Goal: Transaction & Acquisition: Purchase product/service

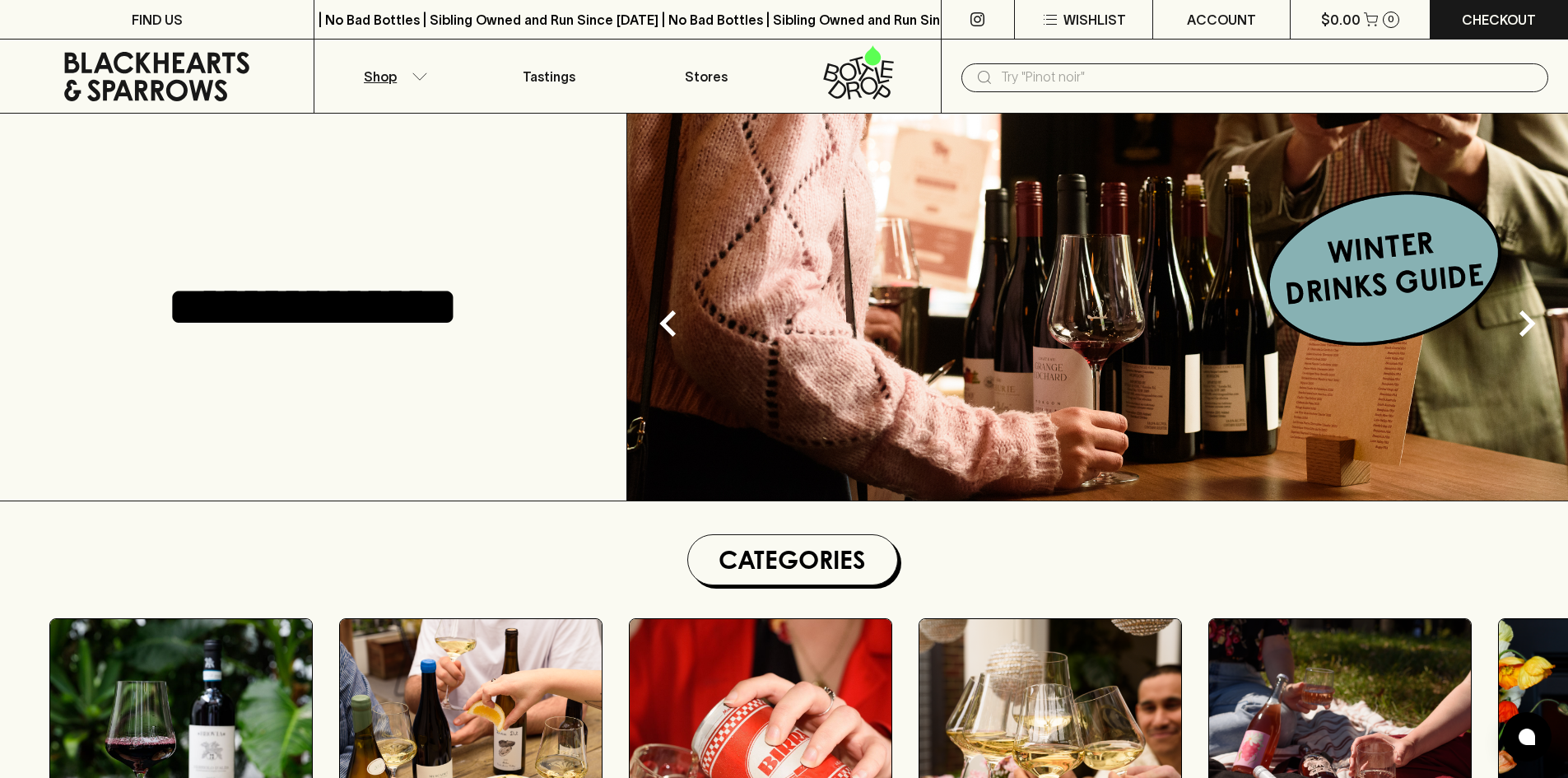
click at [395, 79] on p "Shop" at bounding box center [379, 77] width 33 height 20
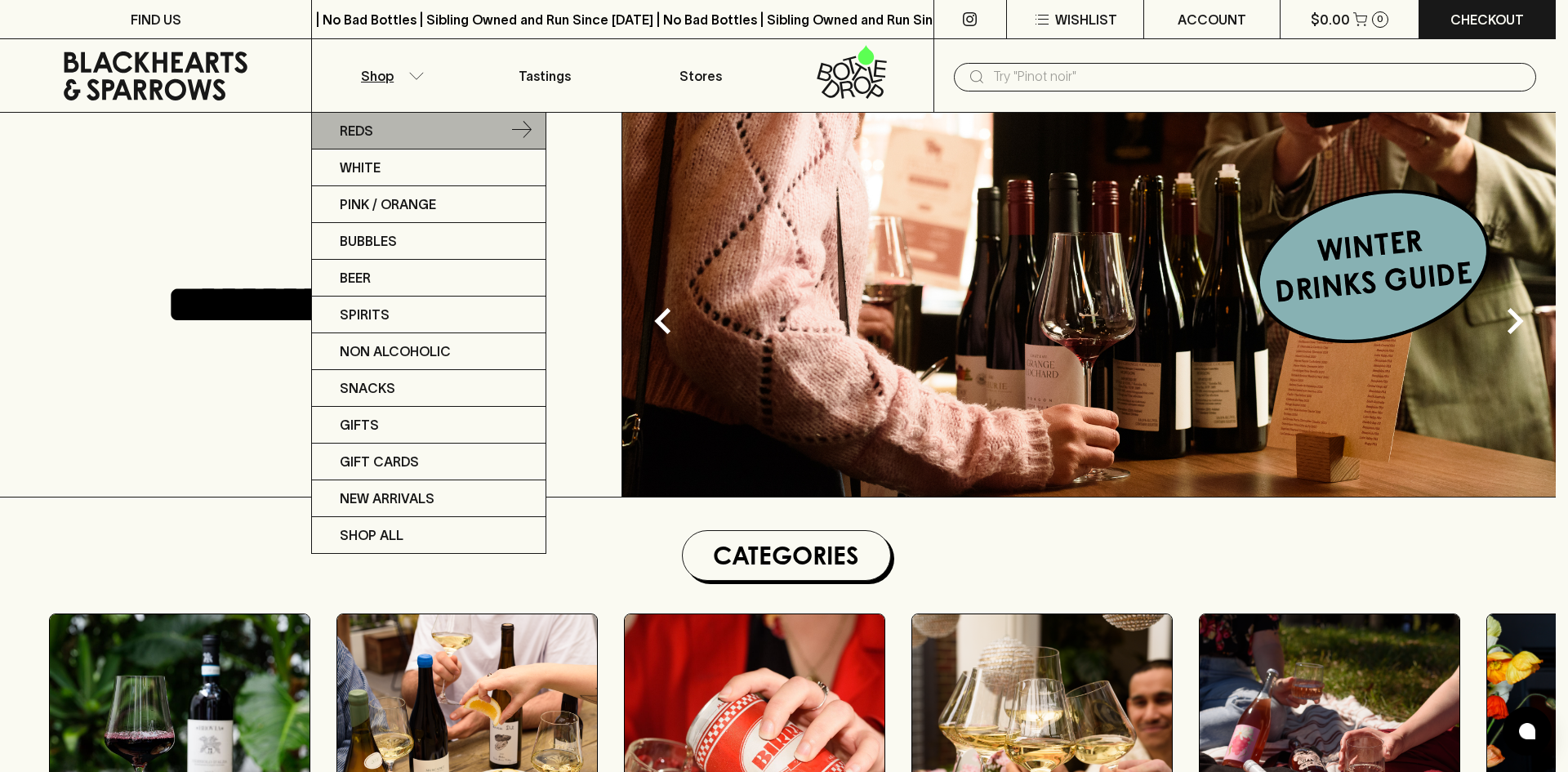
click at [393, 123] on link "Reds" at bounding box center [429, 130] width 234 height 36
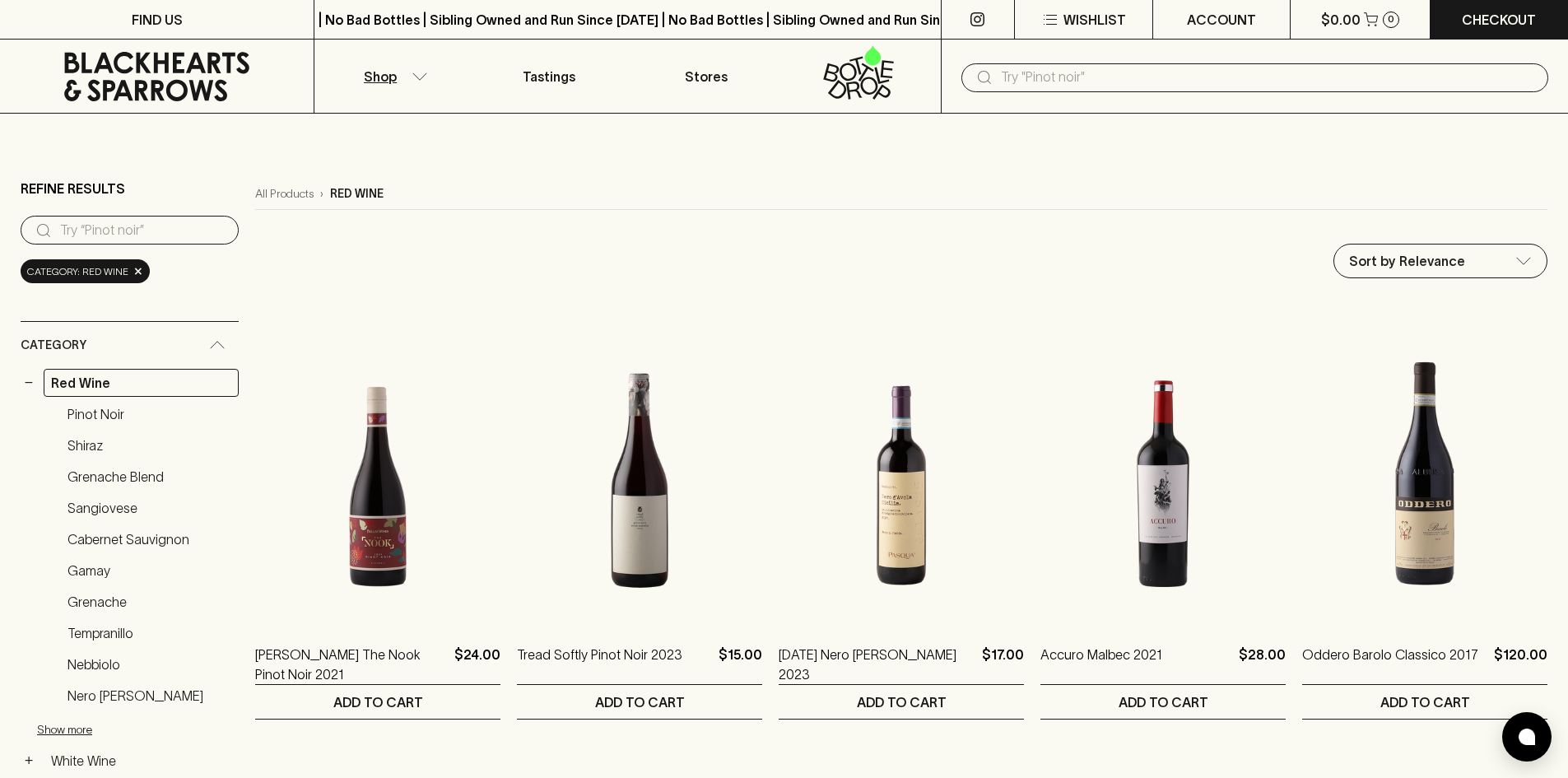
click at [391, 75] on p "Shop" at bounding box center [379, 77] width 33 height 20
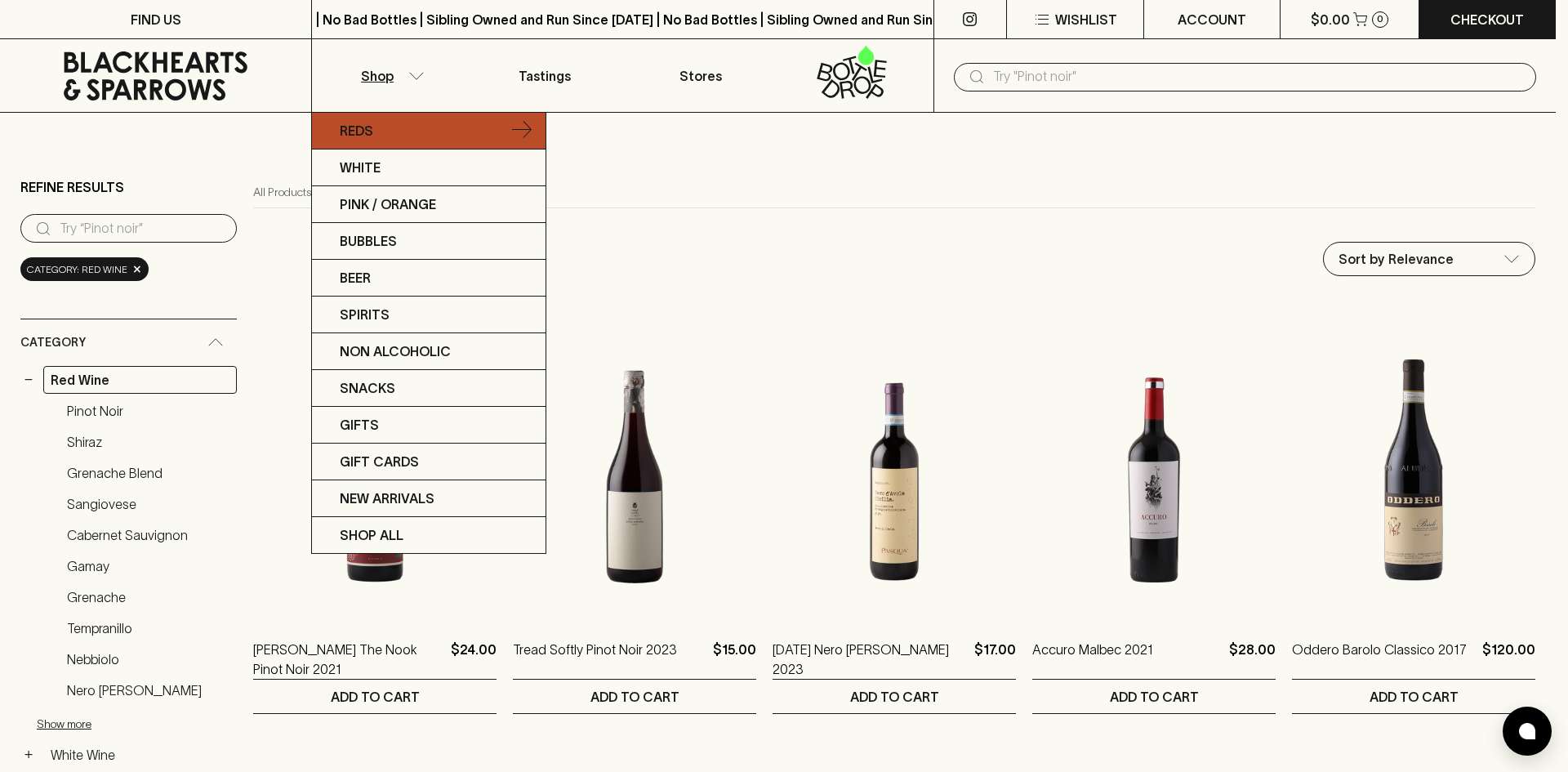
click at [371, 120] on link "Reds" at bounding box center [429, 130] width 234 height 36
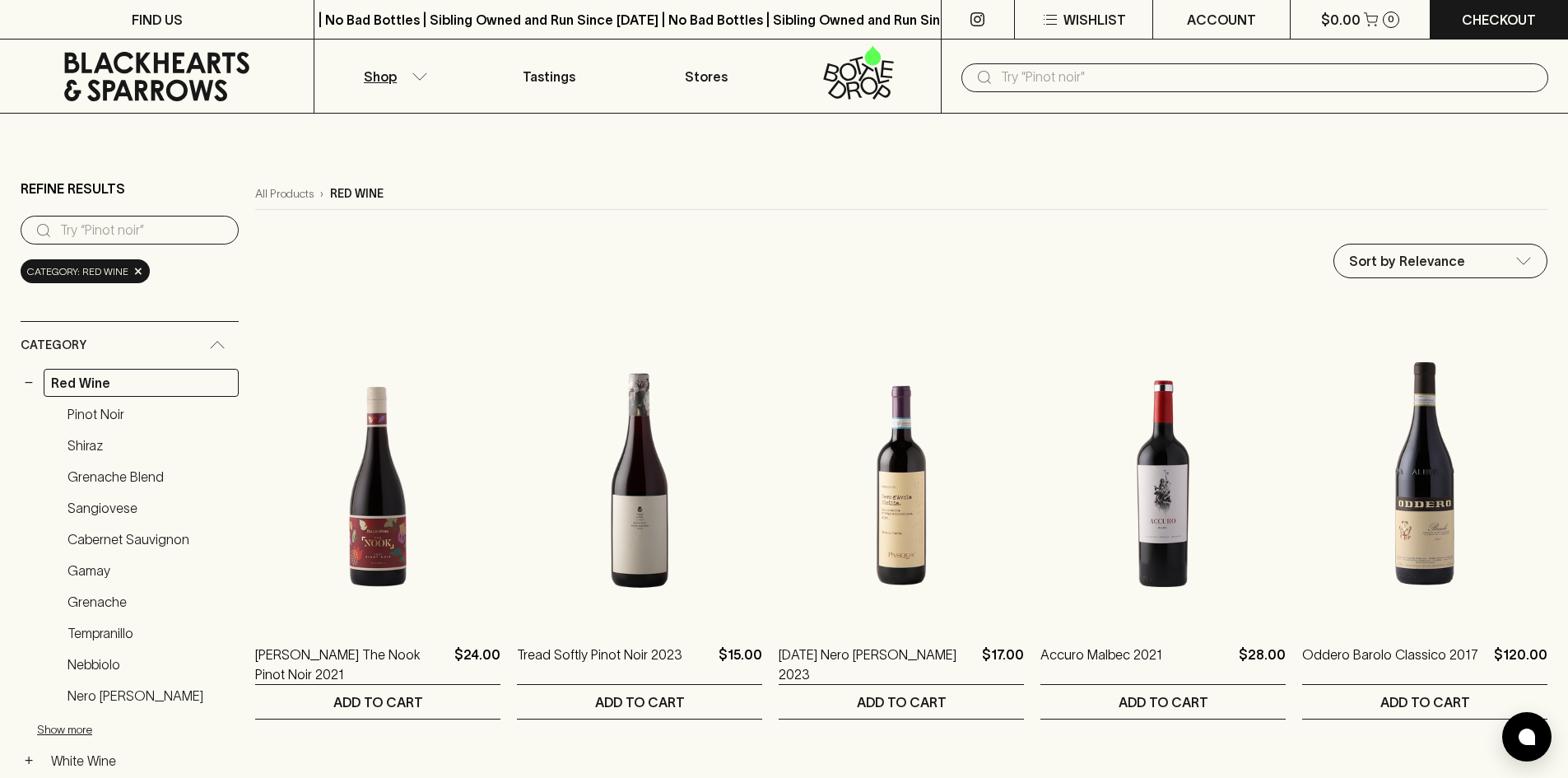
click at [390, 85] on p "Shop" at bounding box center [379, 77] width 33 height 20
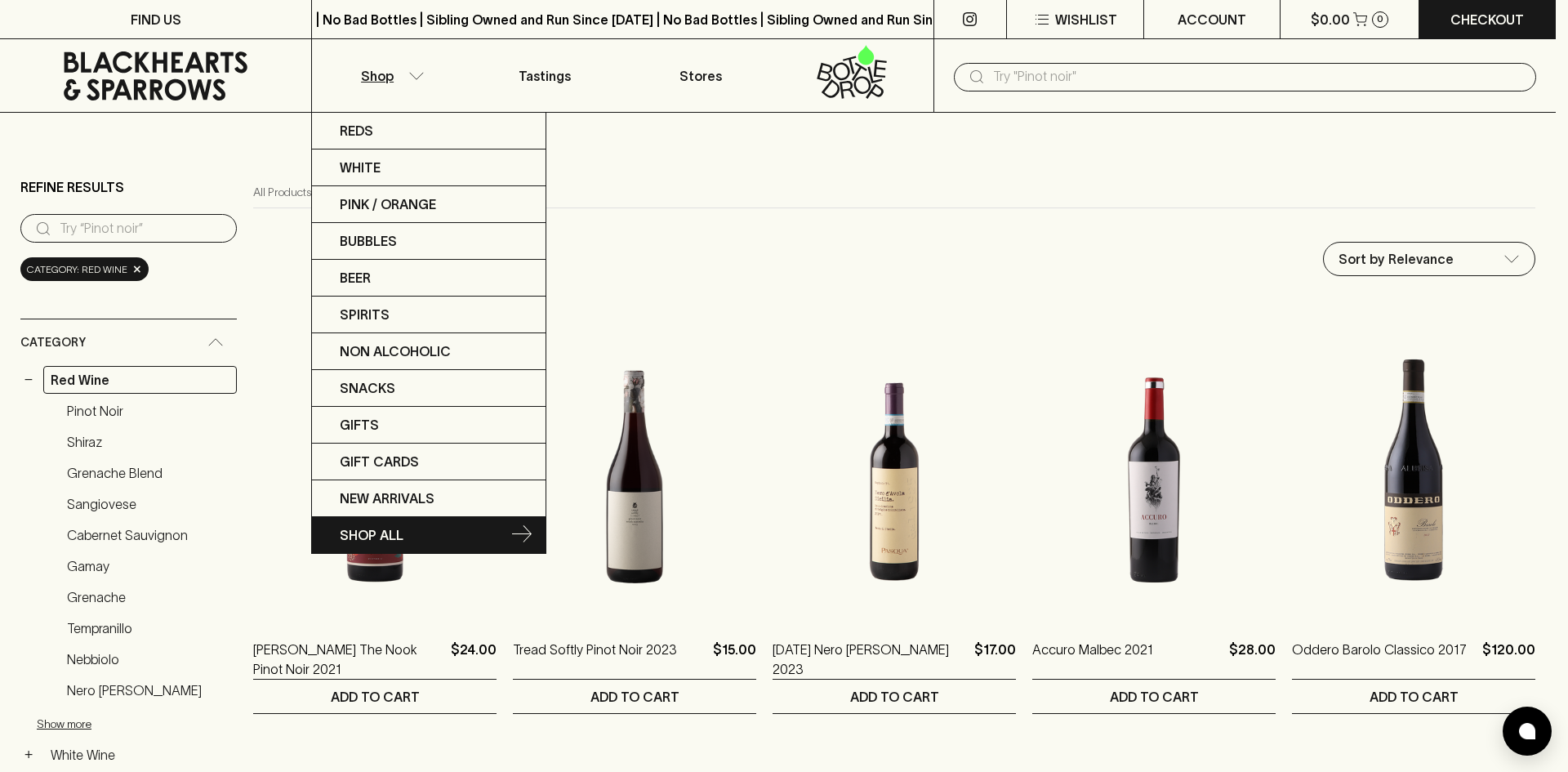
click at [375, 550] on link "SHOP ALL" at bounding box center [429, 535] width 234 height 35
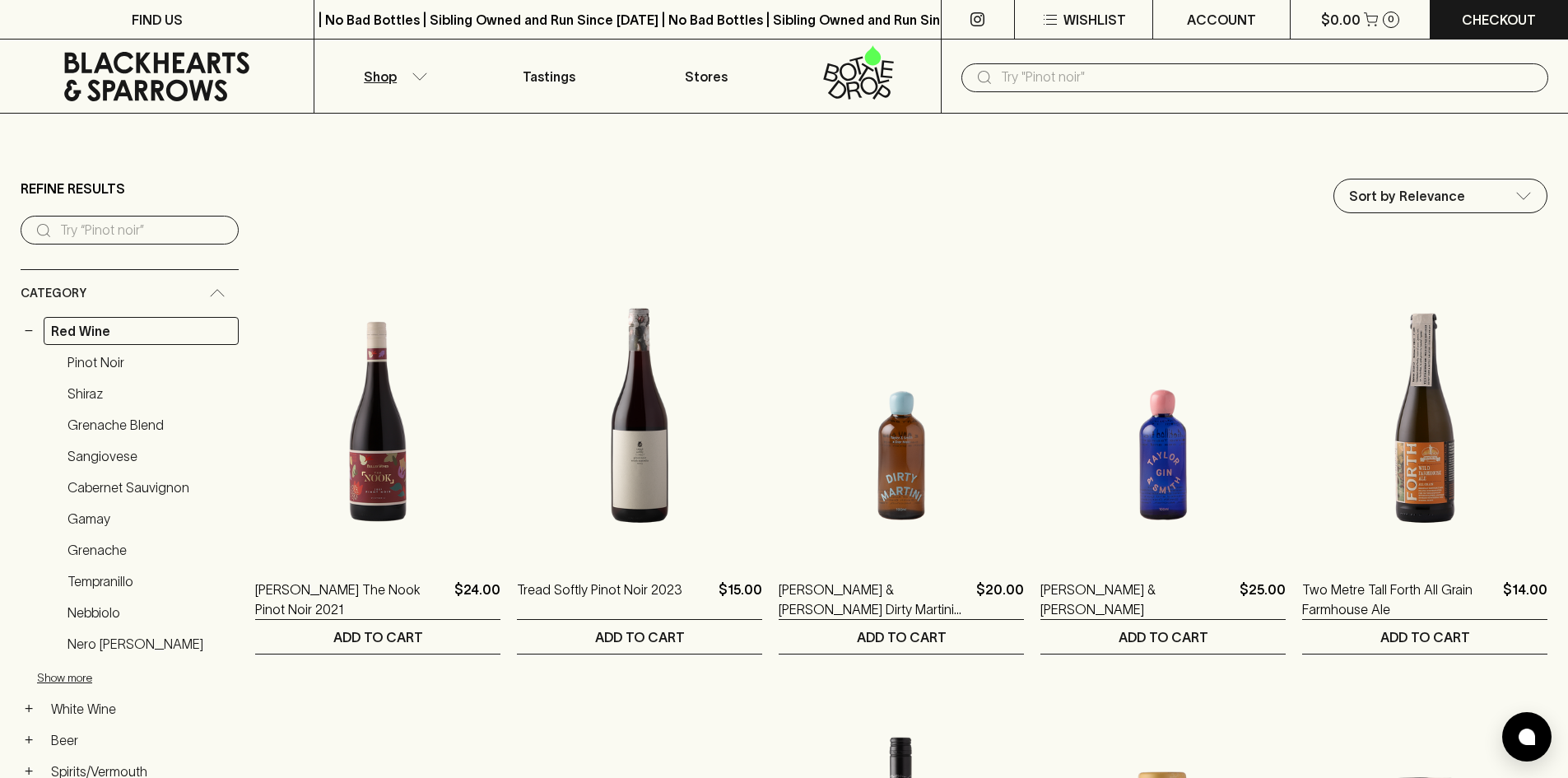
click at [1128, 70] on input "text" at bounding box center [1268, 78] width 534 height 27
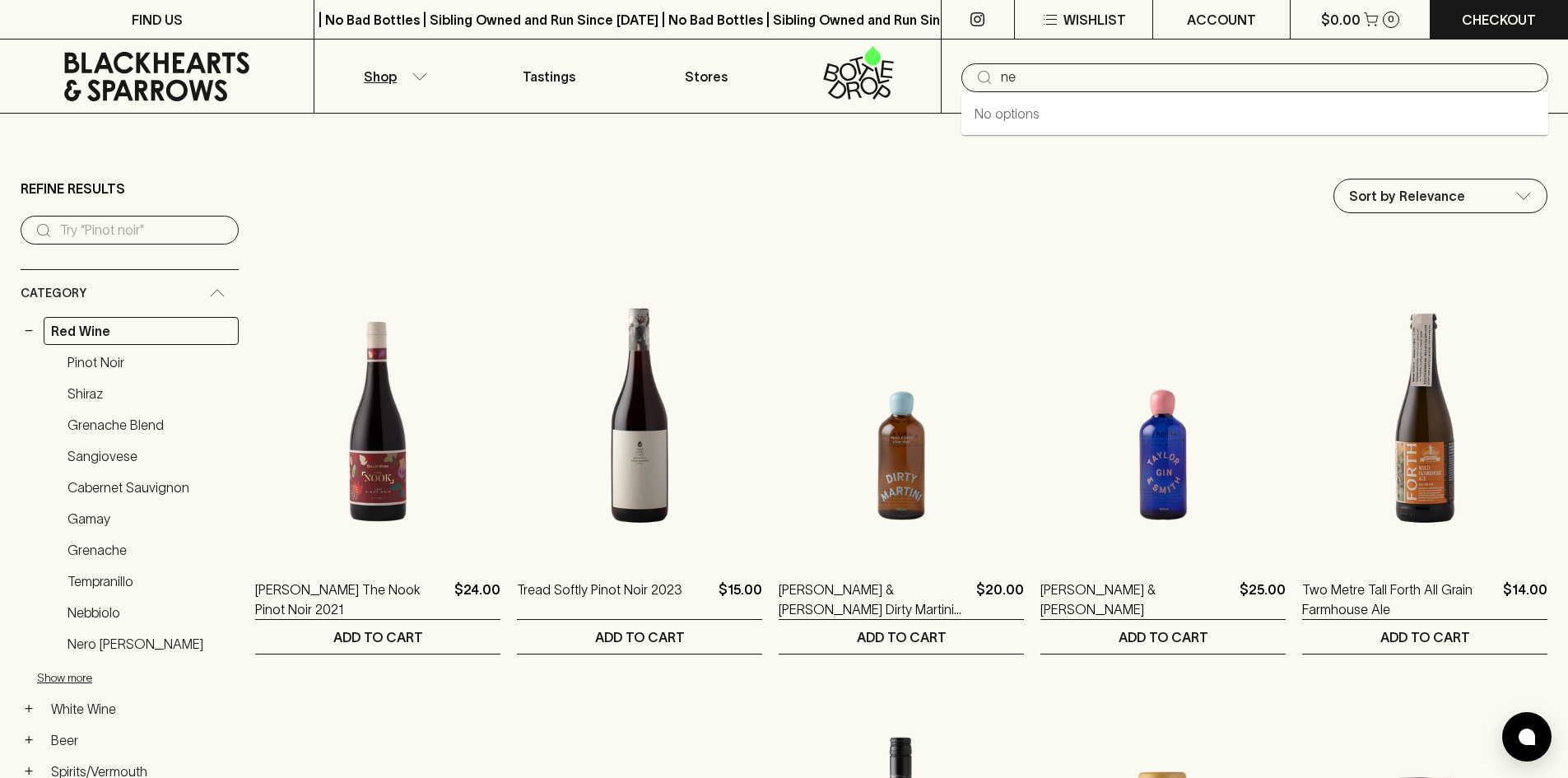
type input "n"
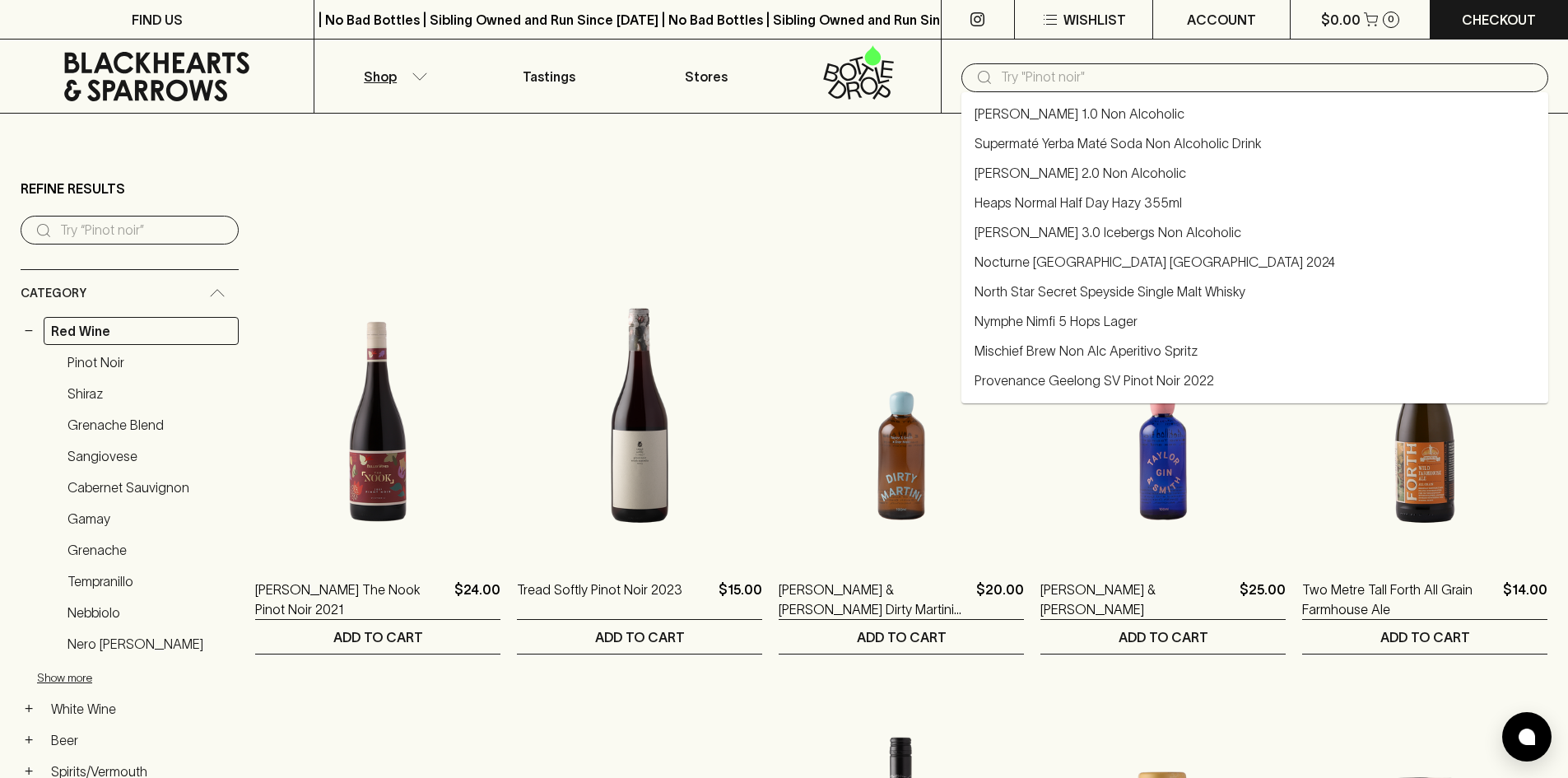
click at [176, 236] on input "search" at bounding box center [142, 231] width 166 height 27
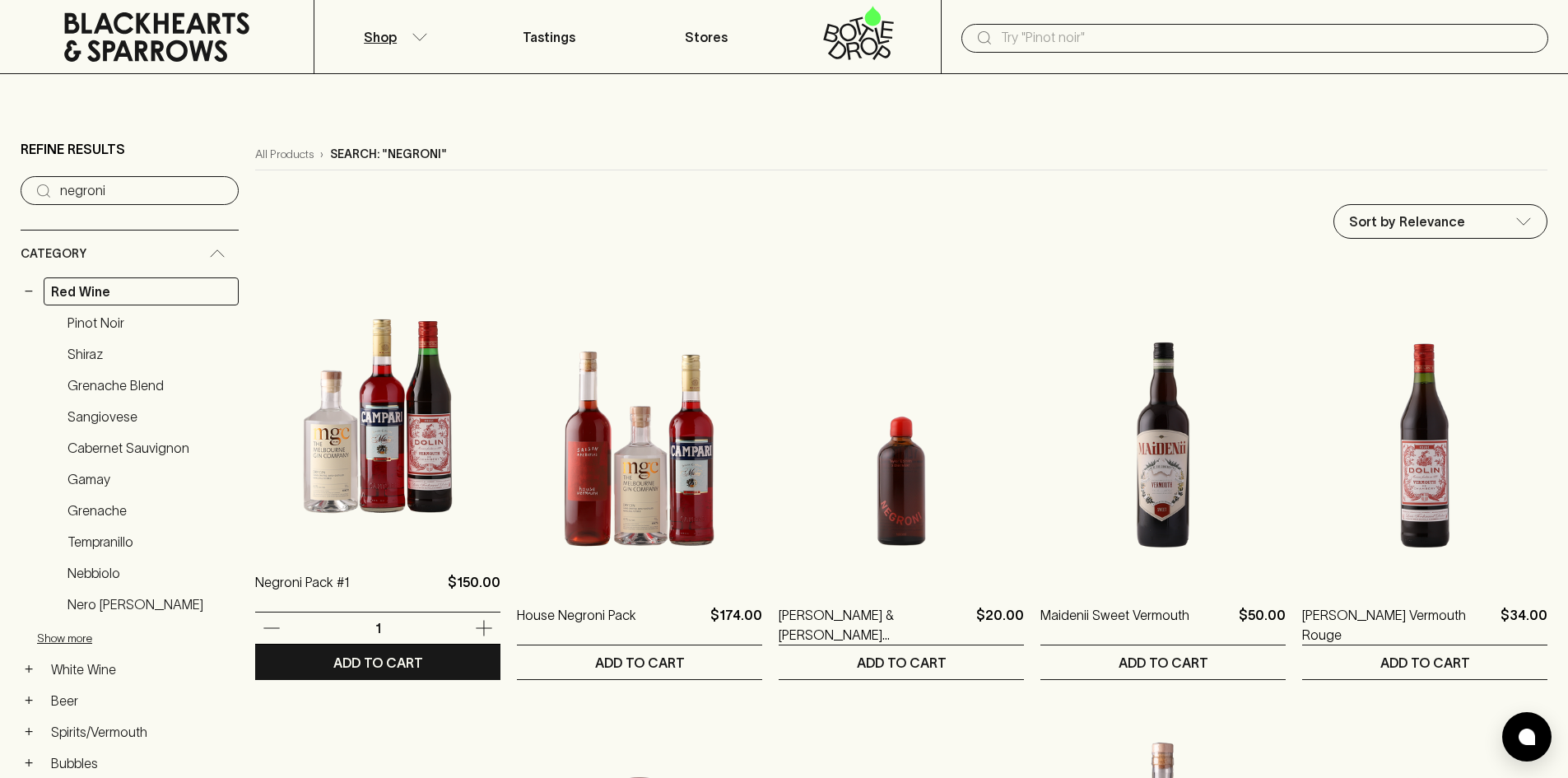
scroll to position [165, 0]
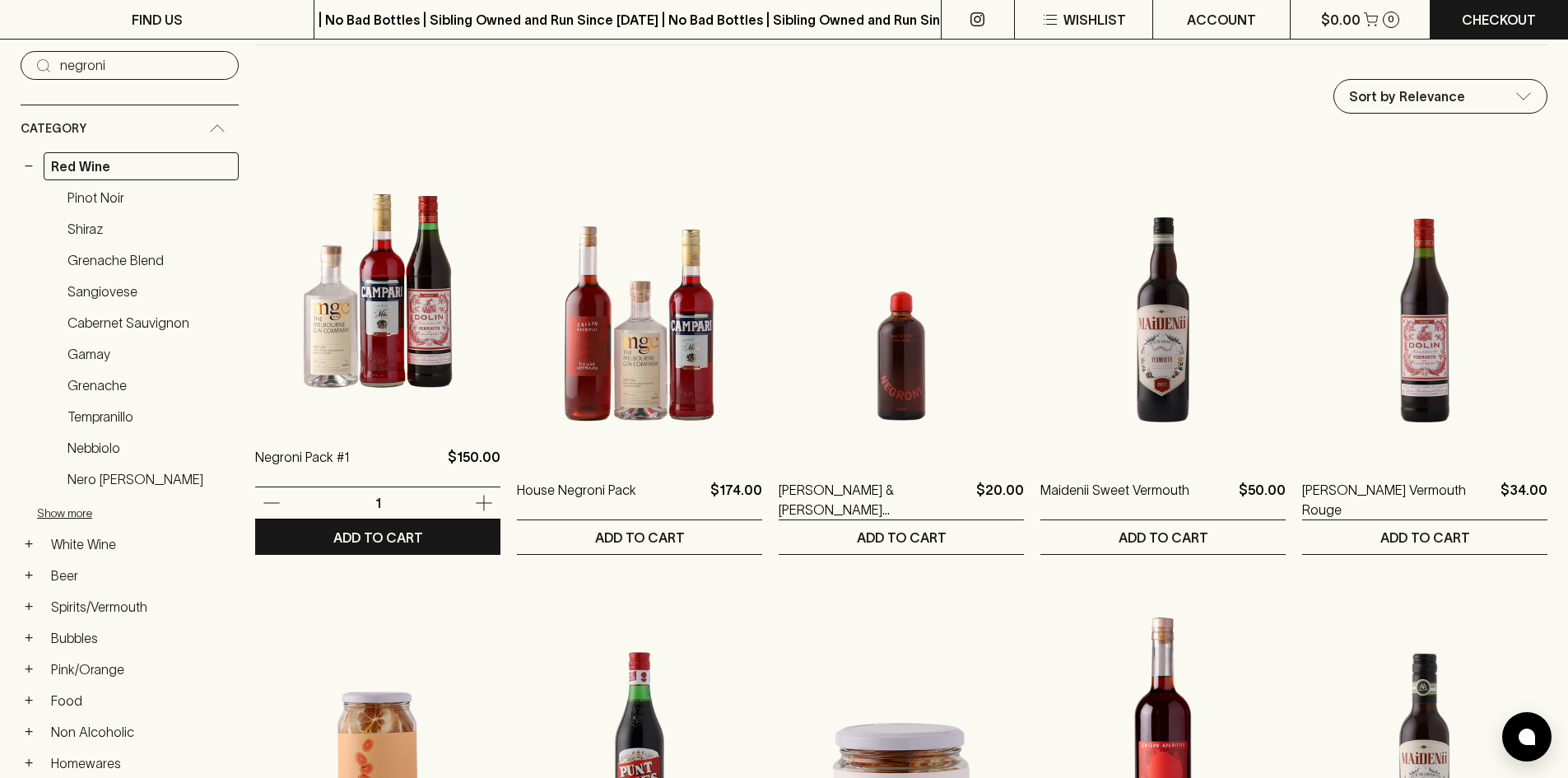
type input "negroni"
click at [397, 296] on img at bounding box center [377, 278] width 245 height 288
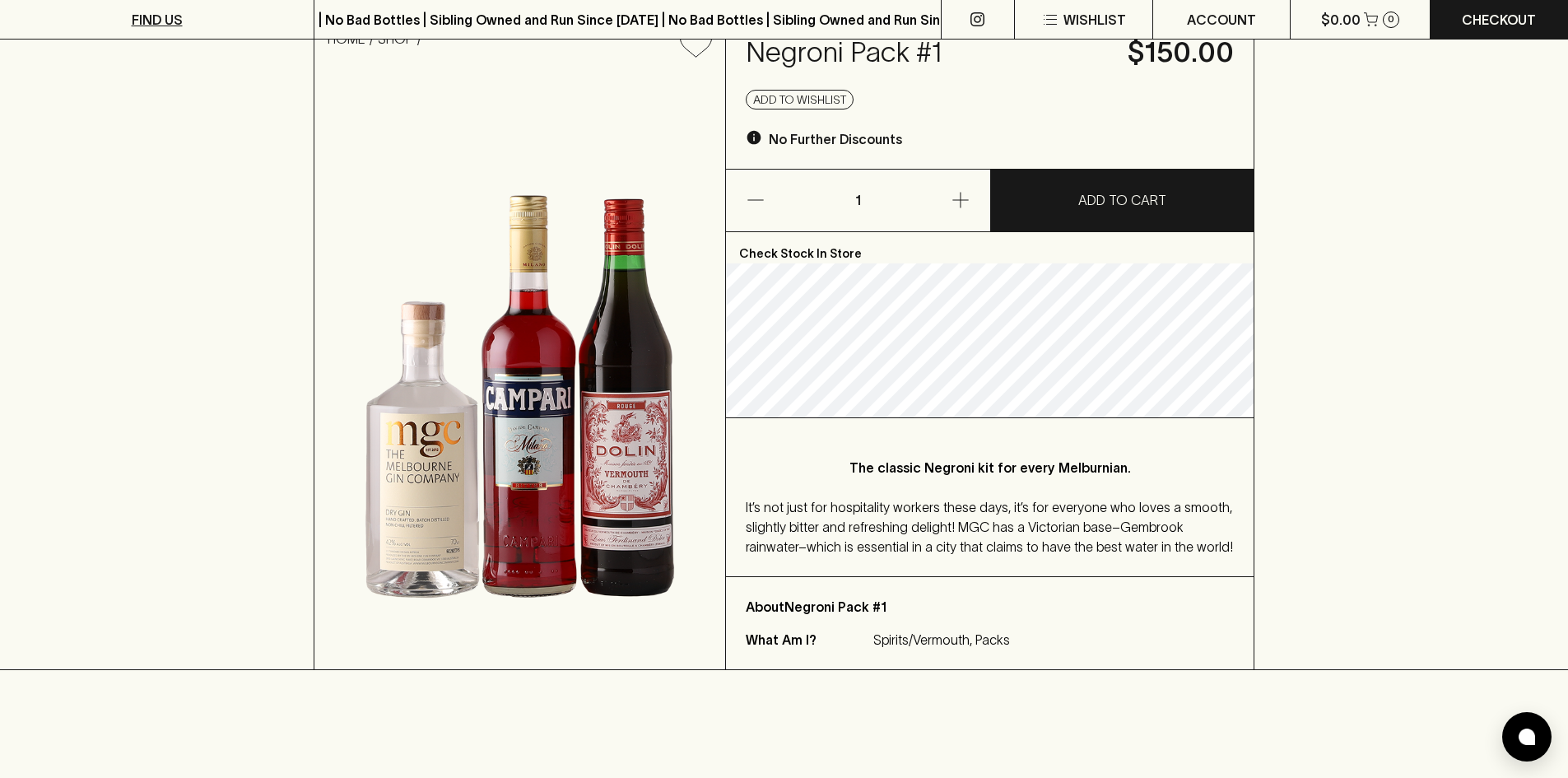
scroll to position [247, 0]
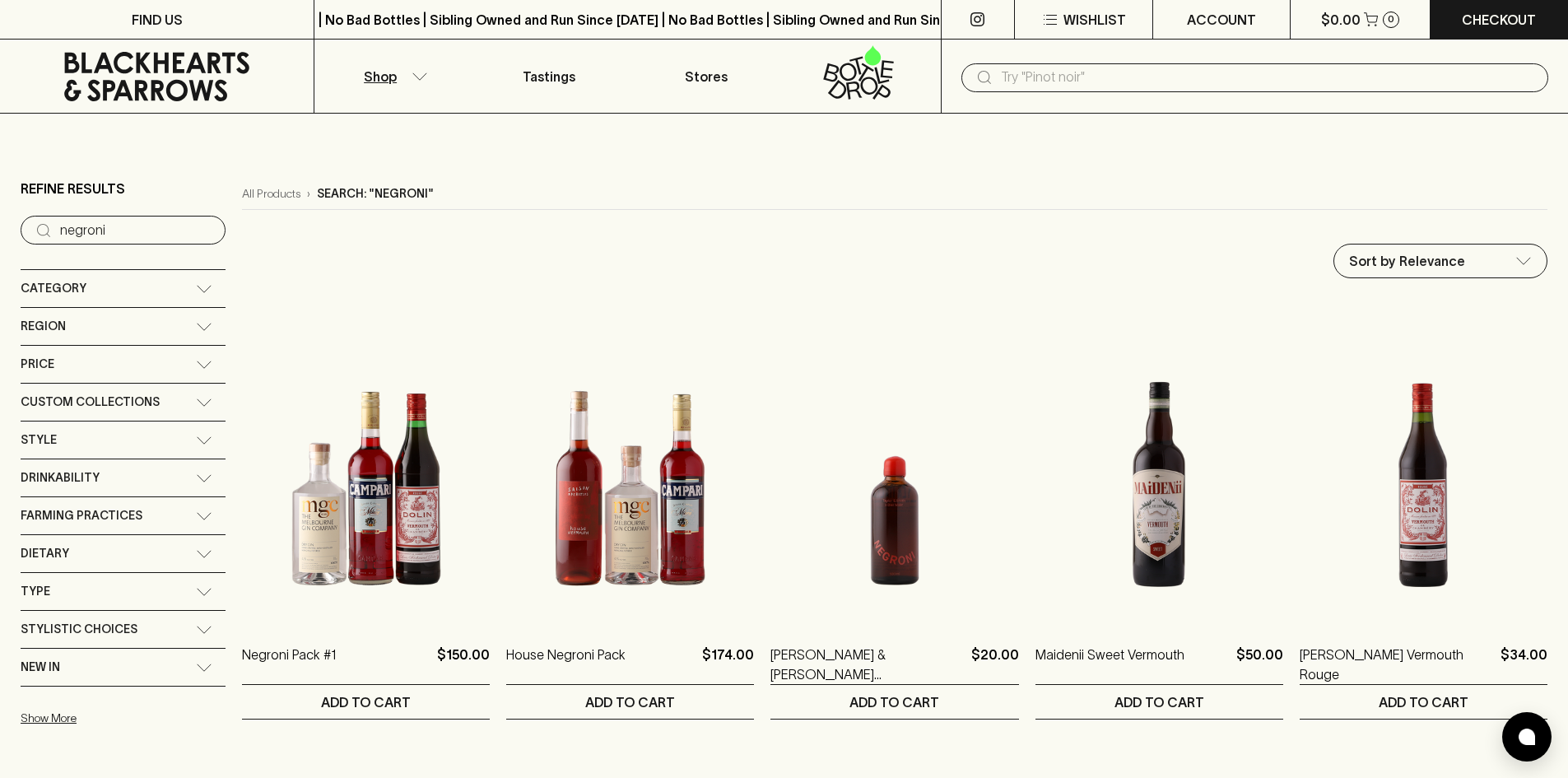
drag, startPoint x: 122, startPoint y: 234, endPoint x: 0, endPoint y: 235, distance: 122.0
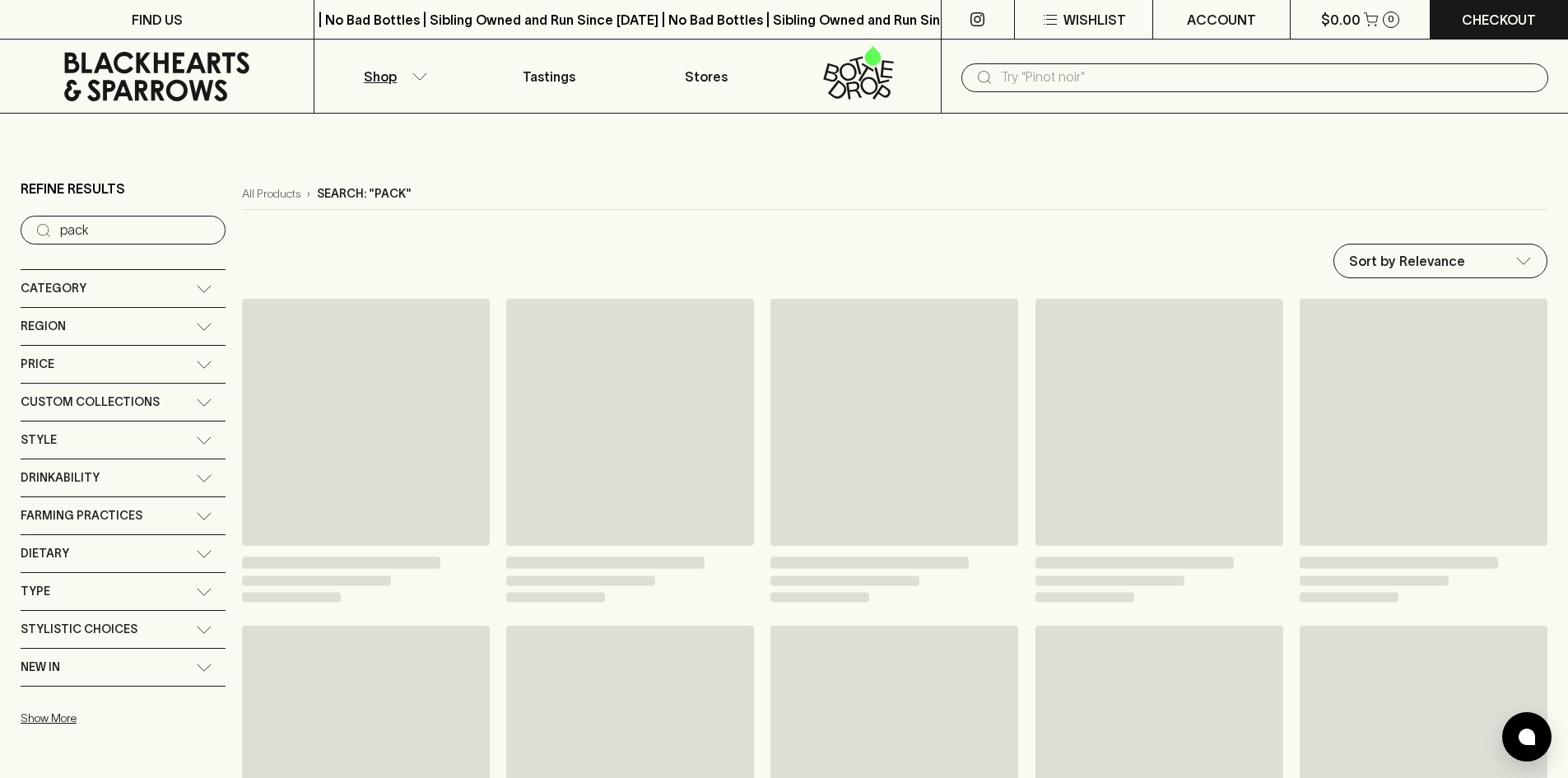
type input "pack"
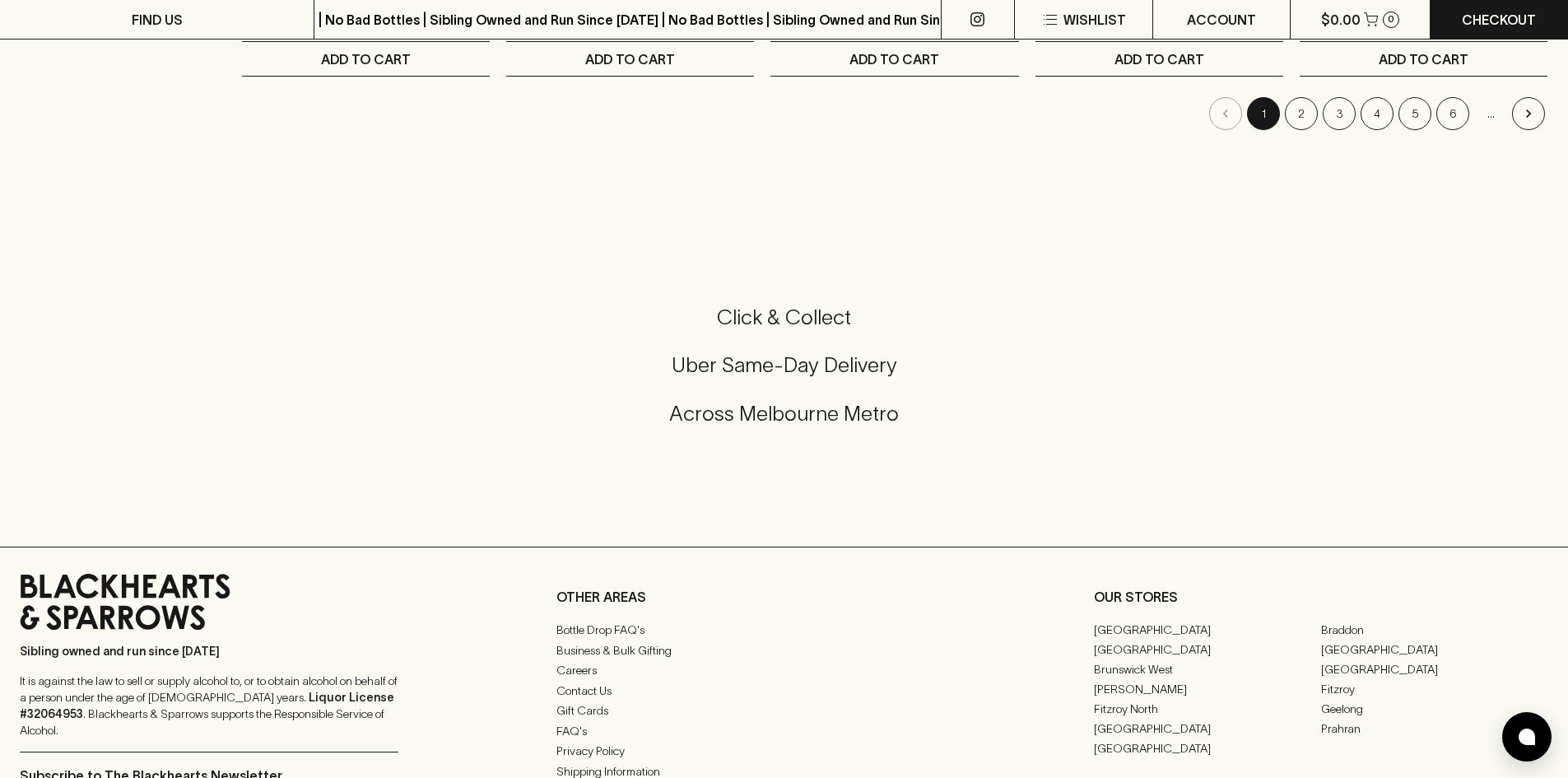
scroll to position [1461, 0]
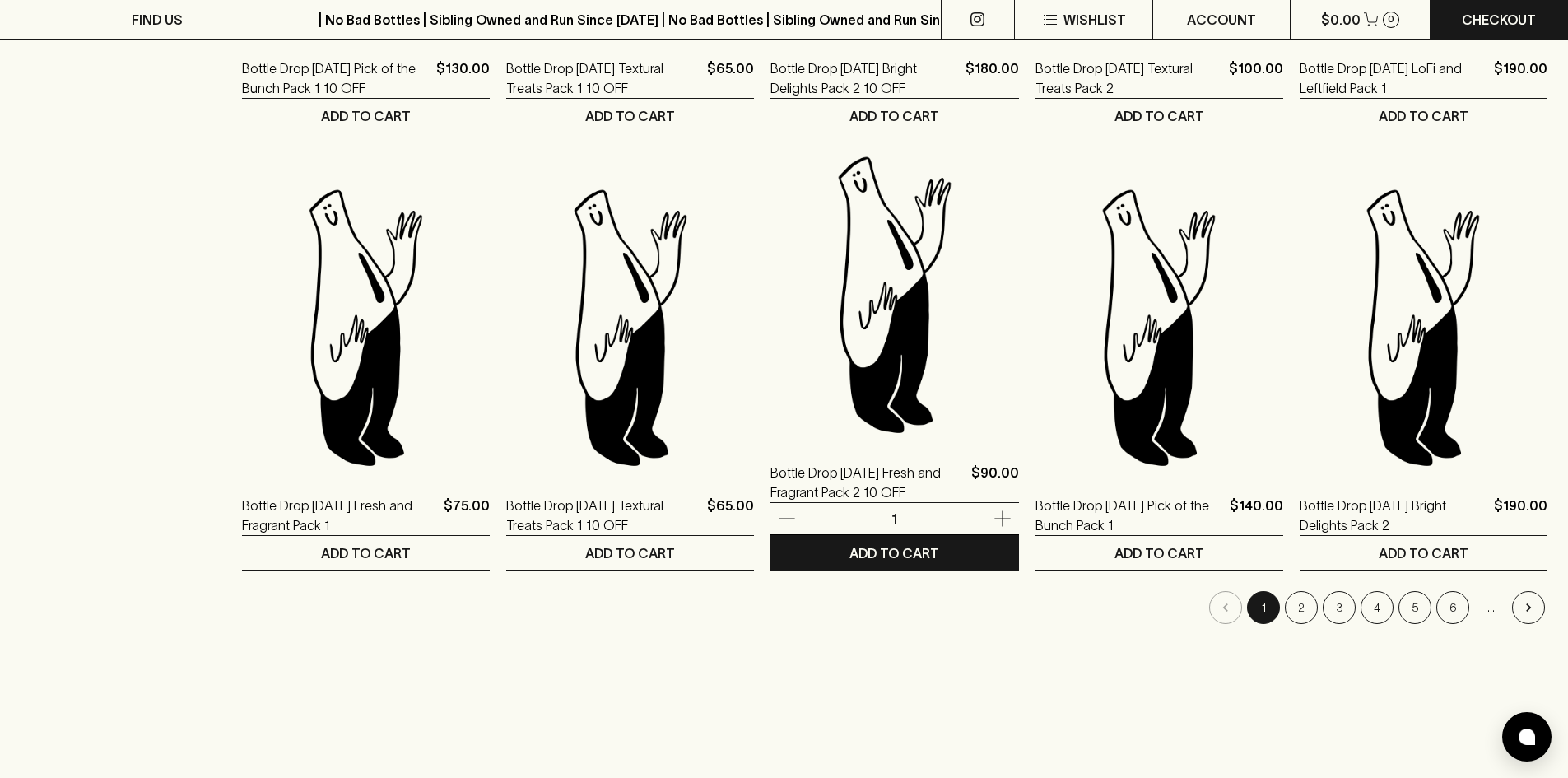
click at [891, 303] on img at bounding box center [894, 294] width 247 height 288
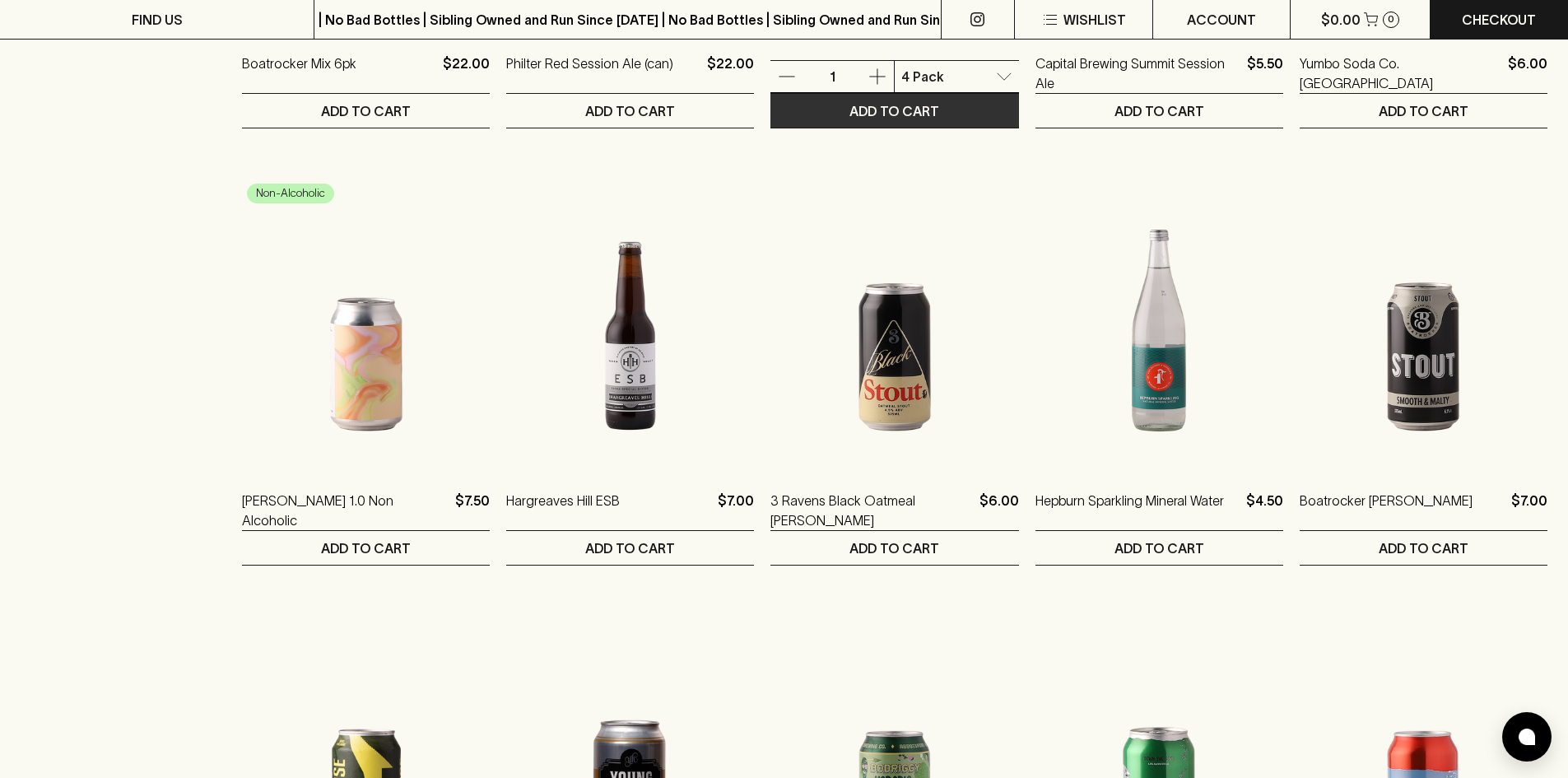
scroll to position [1235, 0]
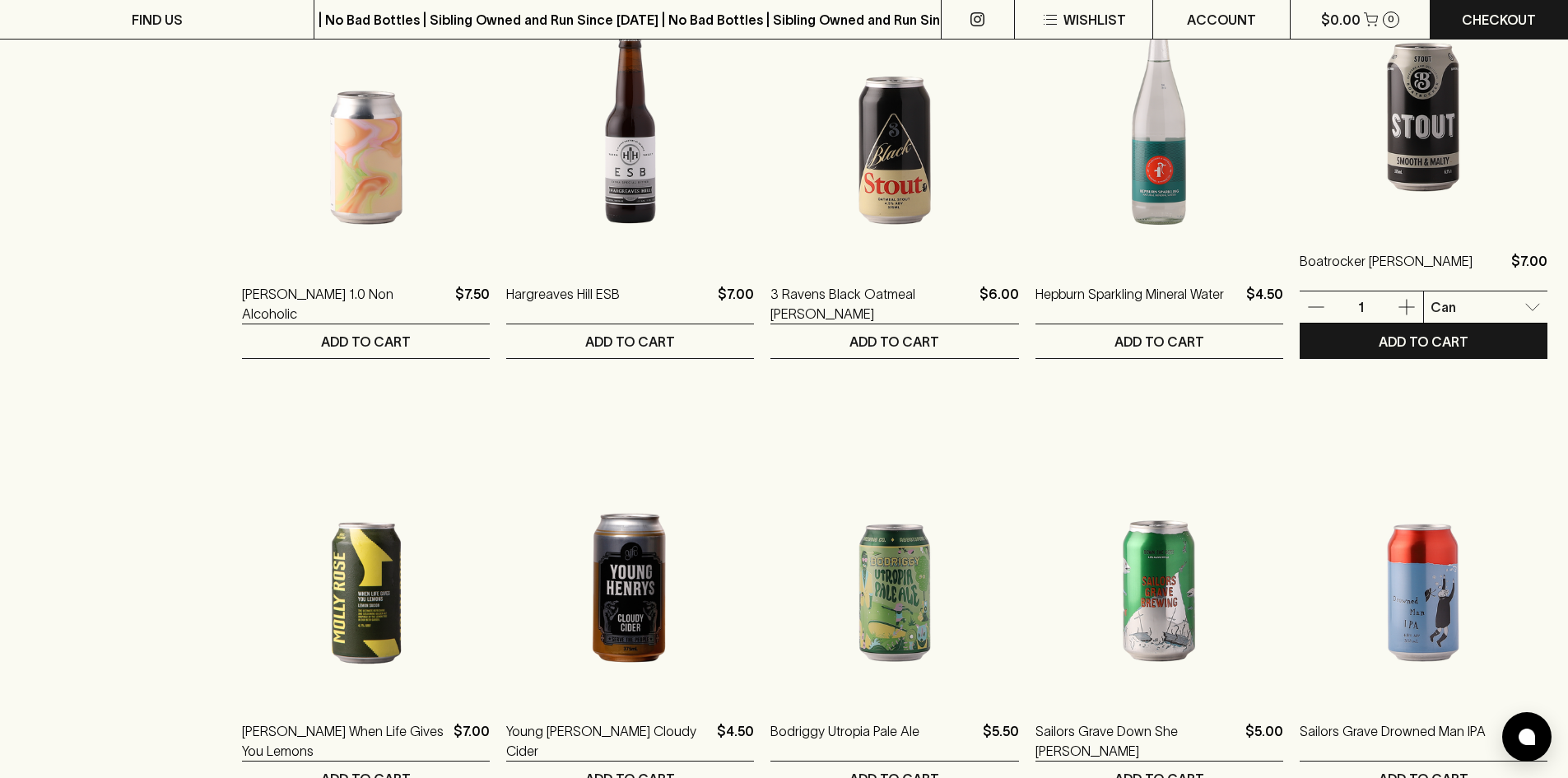
click at [1379, 176] on img at bounding box center [1422, 82] width 247 height 288
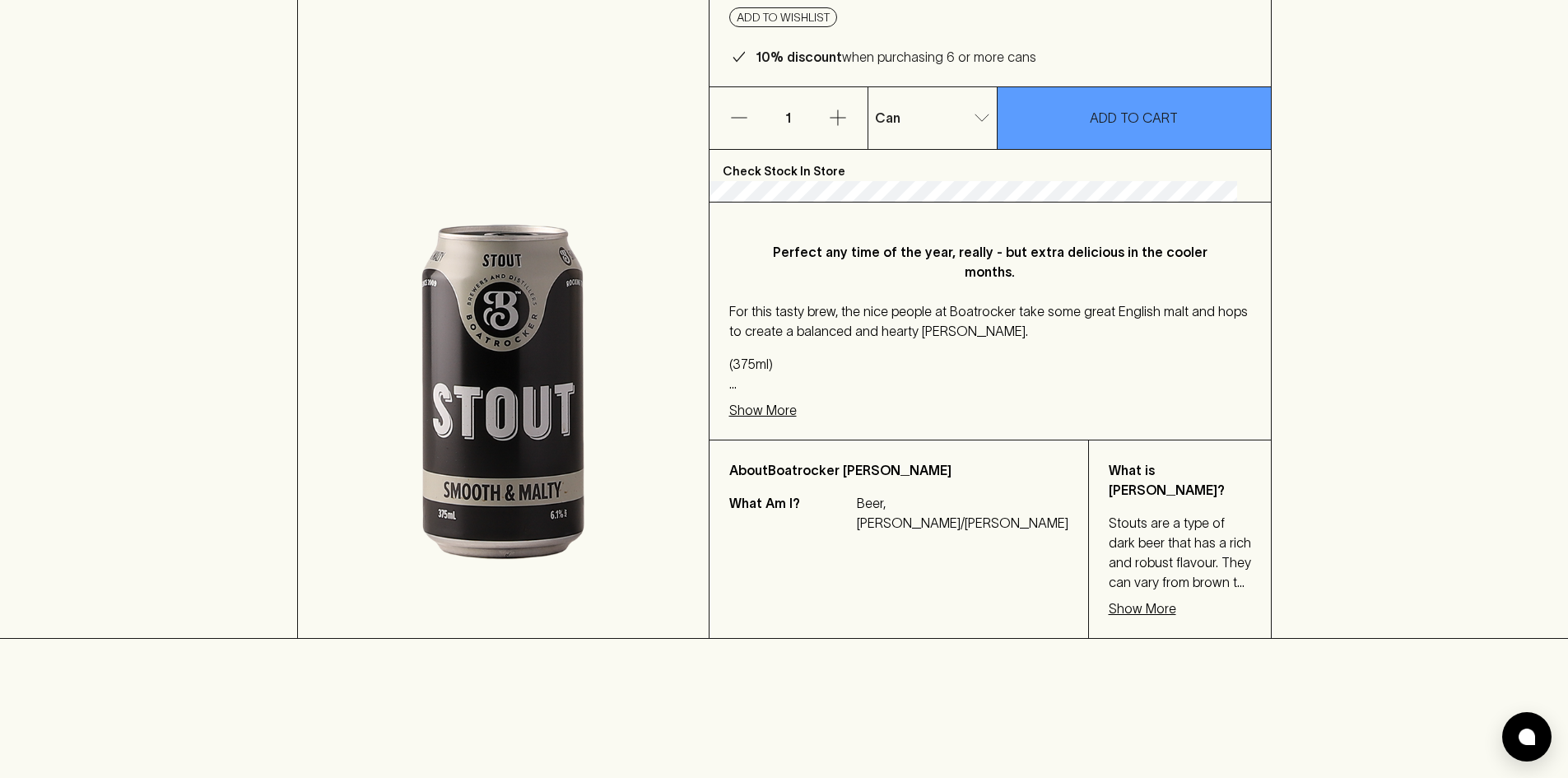
scroll to position [247, 0]
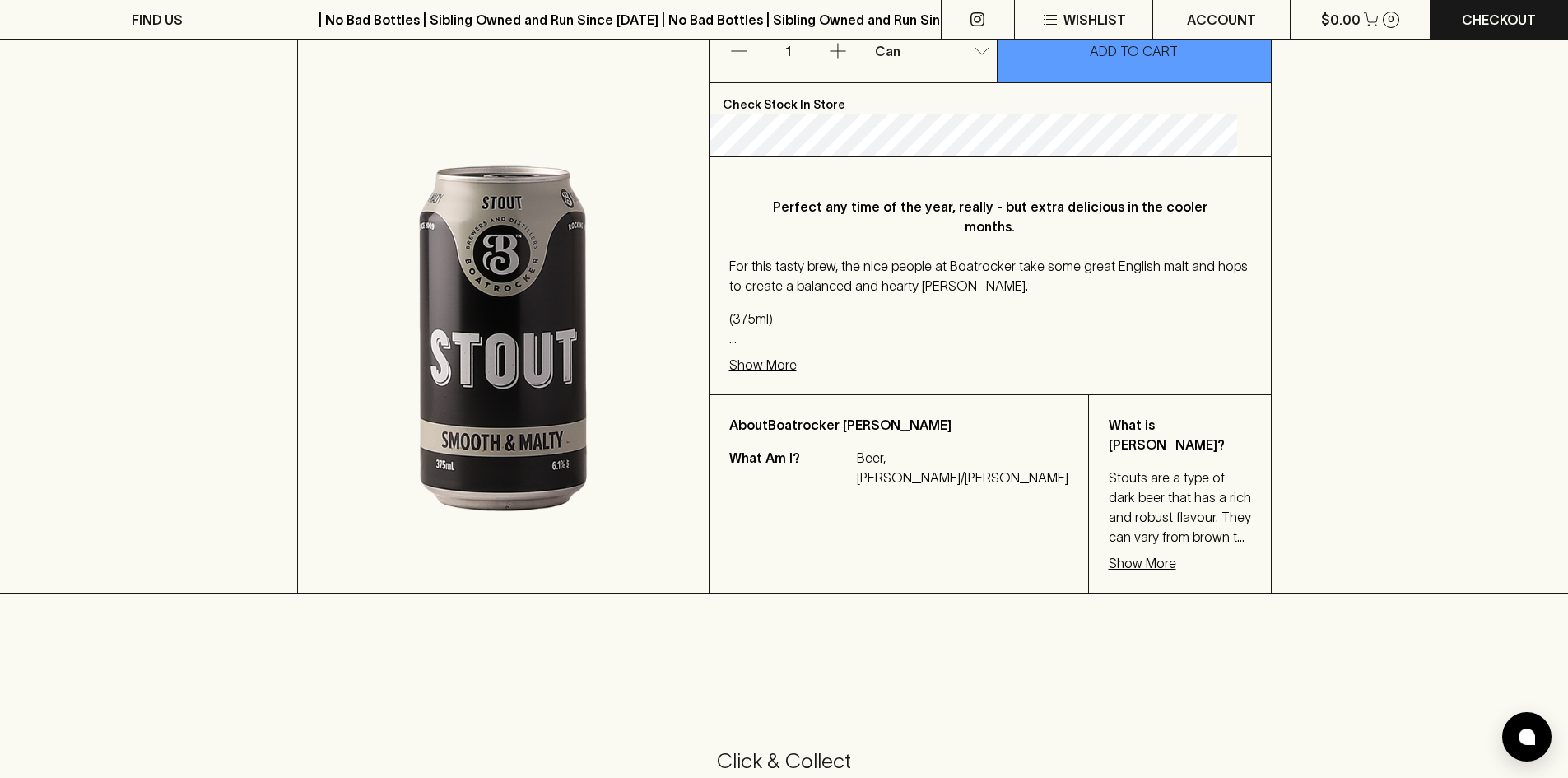
click at [785, 353] on div "Perfect any time of the year, really - but extra delicious in the cooler months…" at bounding box center [989, 275] width 561 height 237
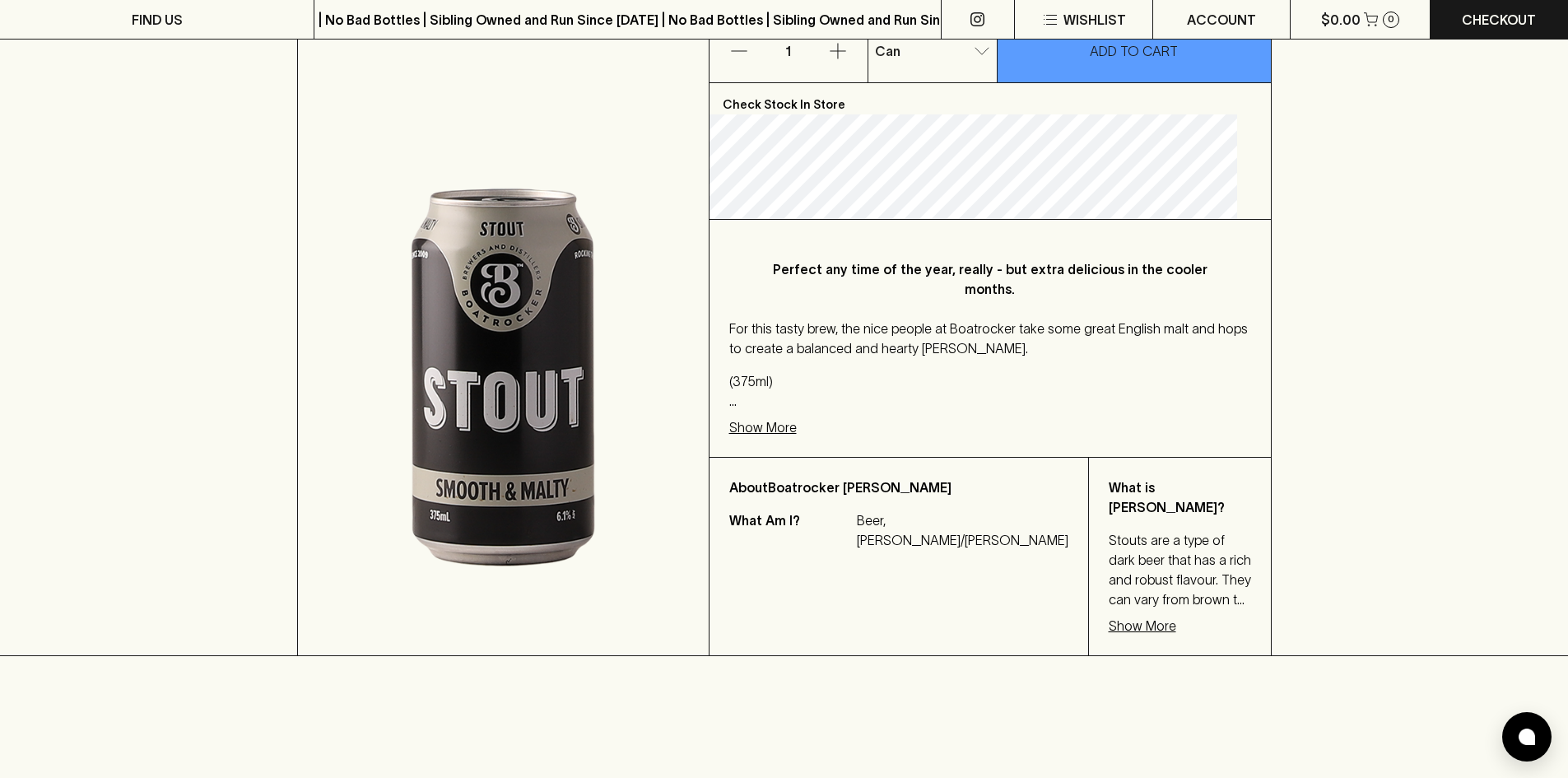
click at [785, 357] on p "For this tasty brew, the nice people at Boatrocker take some great English malt…" at bounding box center [989, 339] width 521 height 40
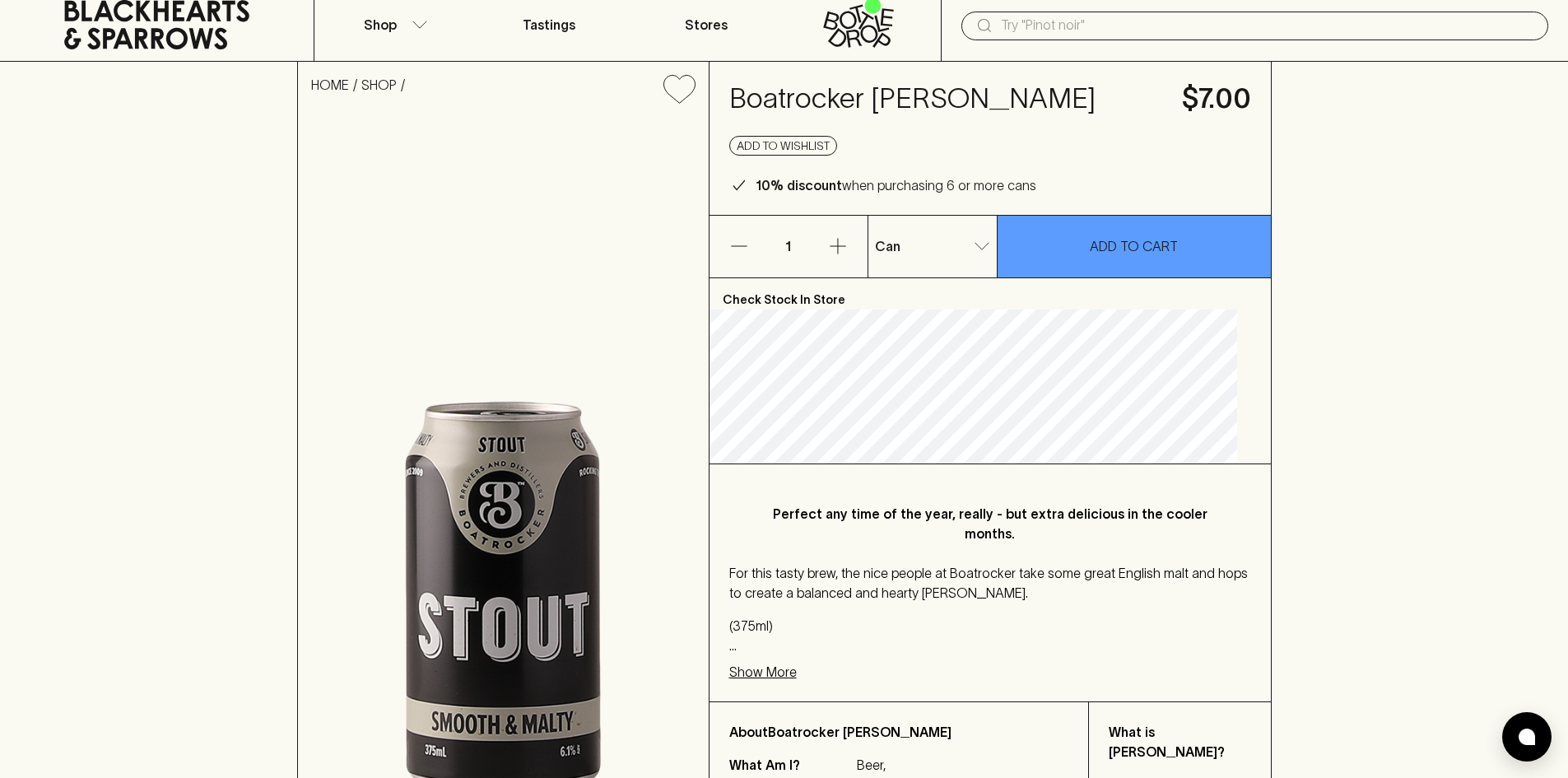
scroll to position [0, 0]
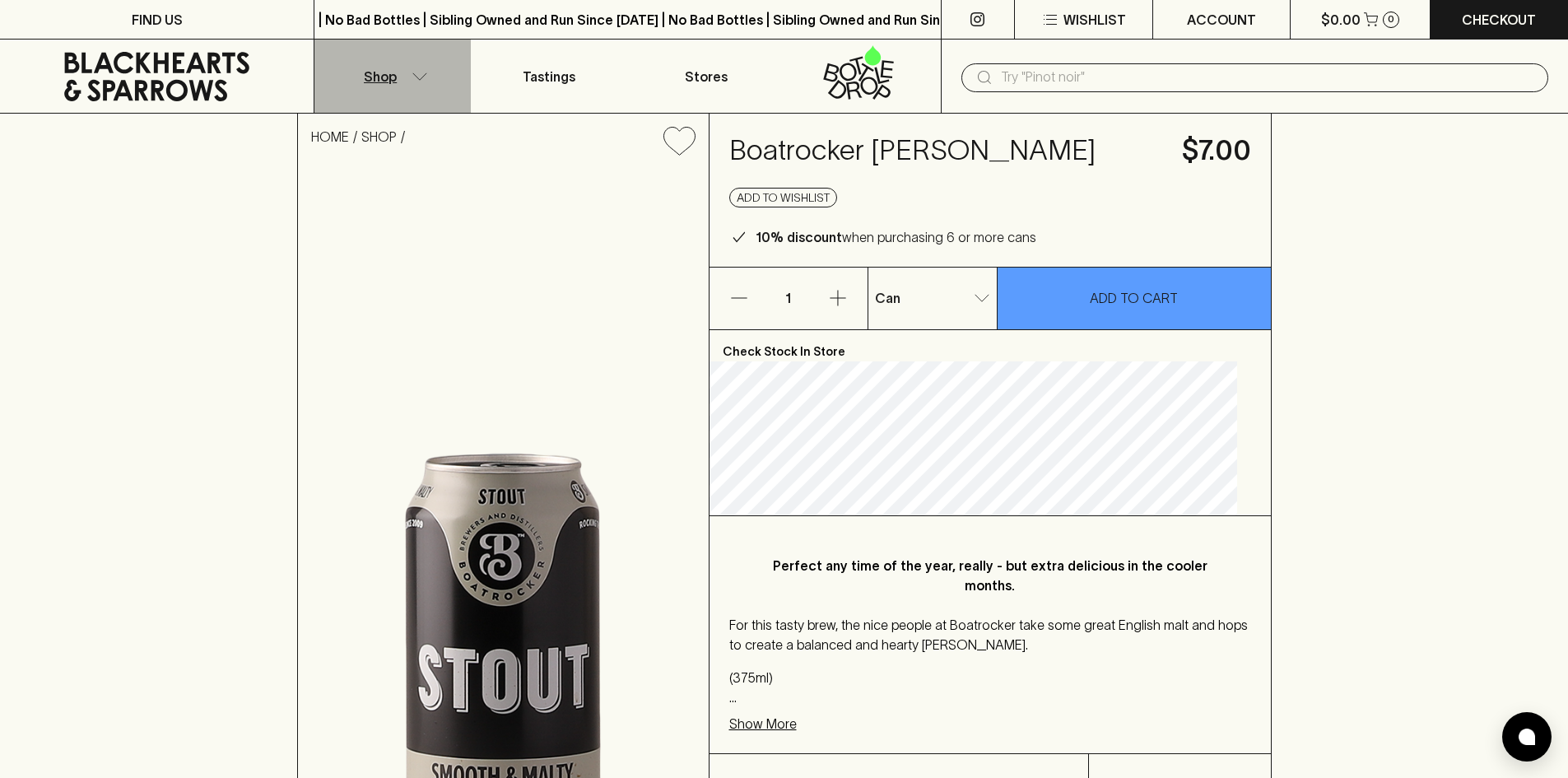
click at [376, 83] on p "Shop" at bounding box center [379, 77] width 33 height 20
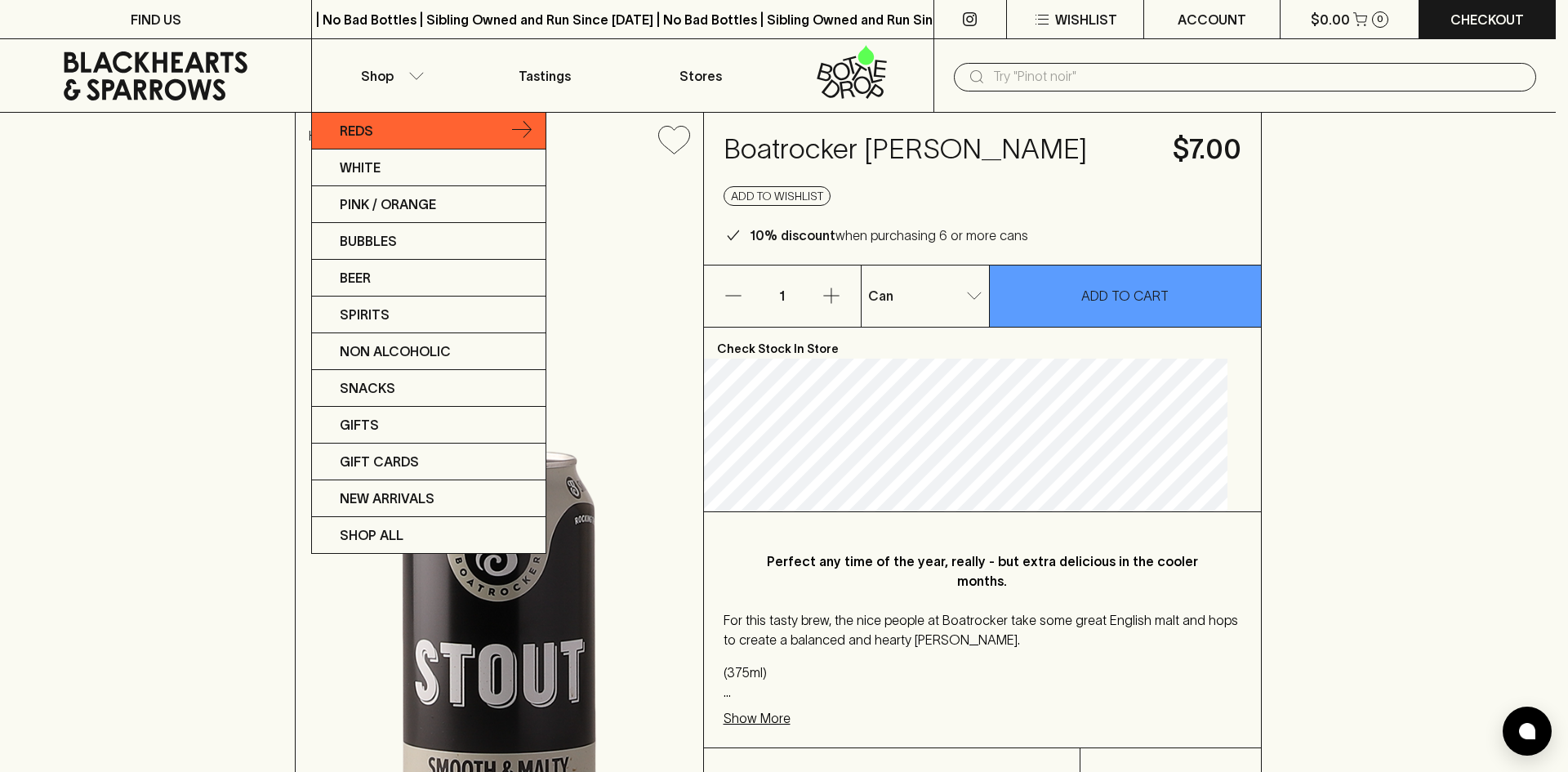
click at [367, 135] on p "Reds" at bounding box center [357, 131] width 34 height 20
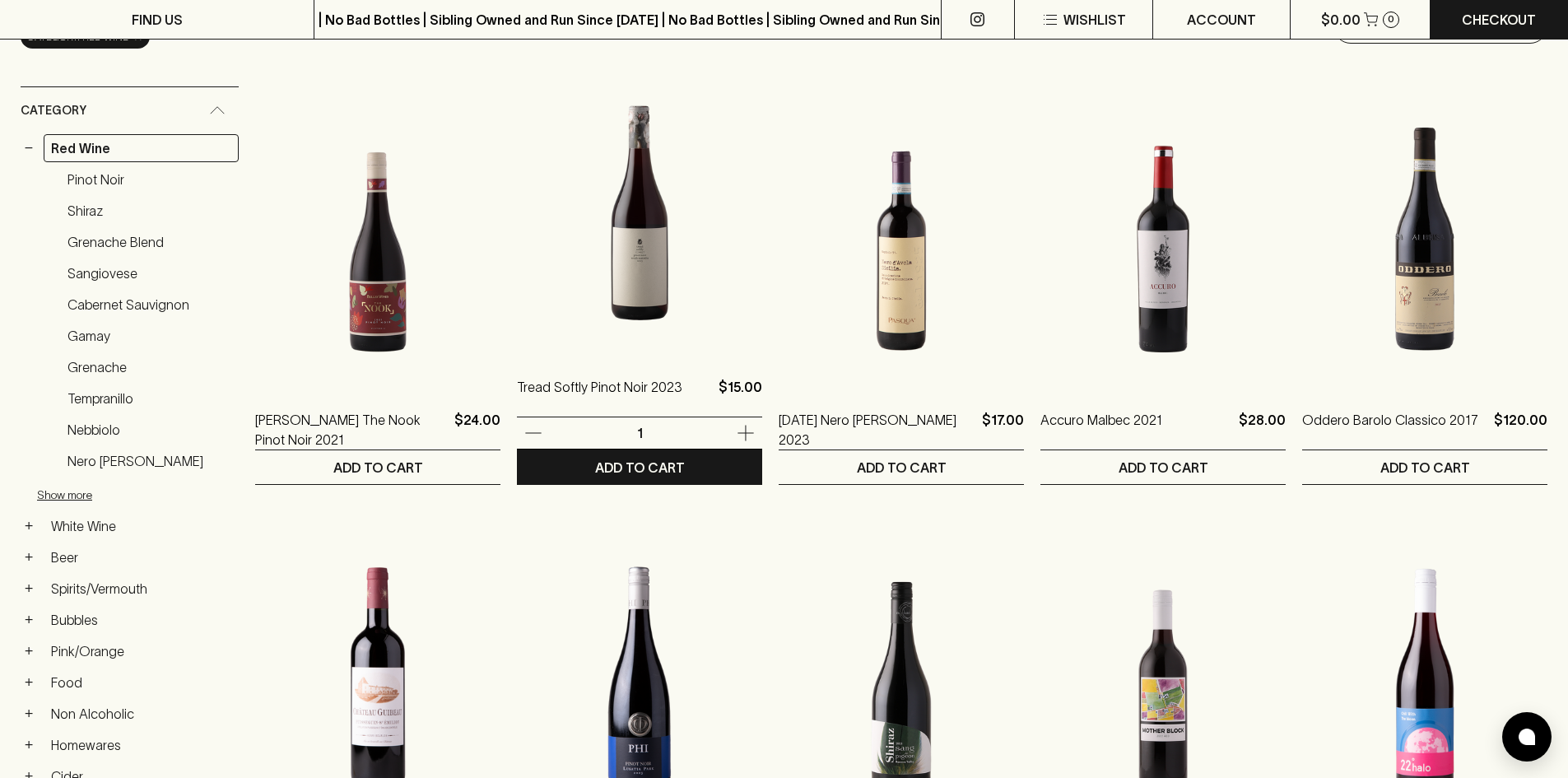
scroll to position [247, 0]
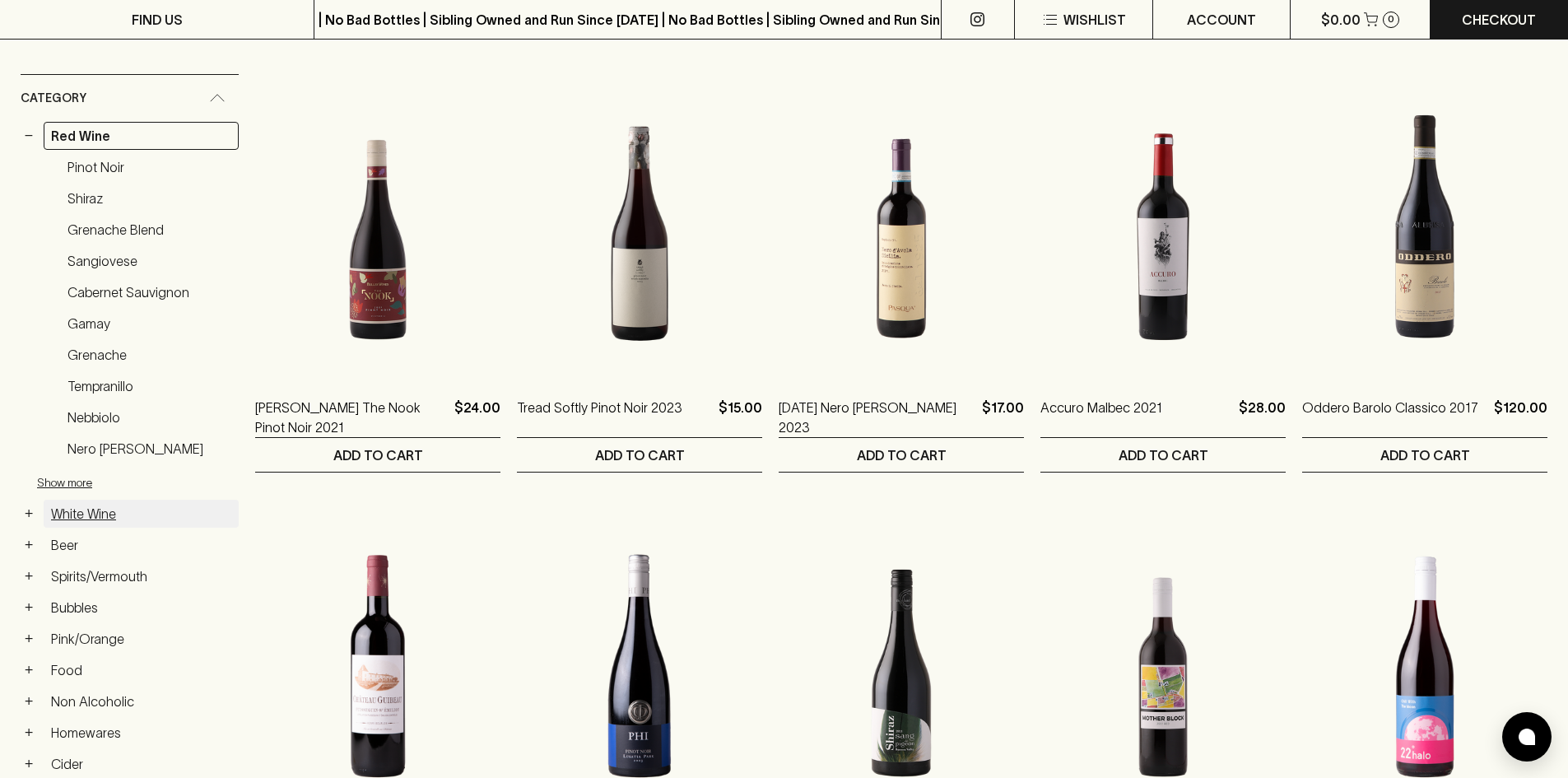
click at [87, 523] on link "White Wine" at bounding box center [141, 514] width 195 height 28
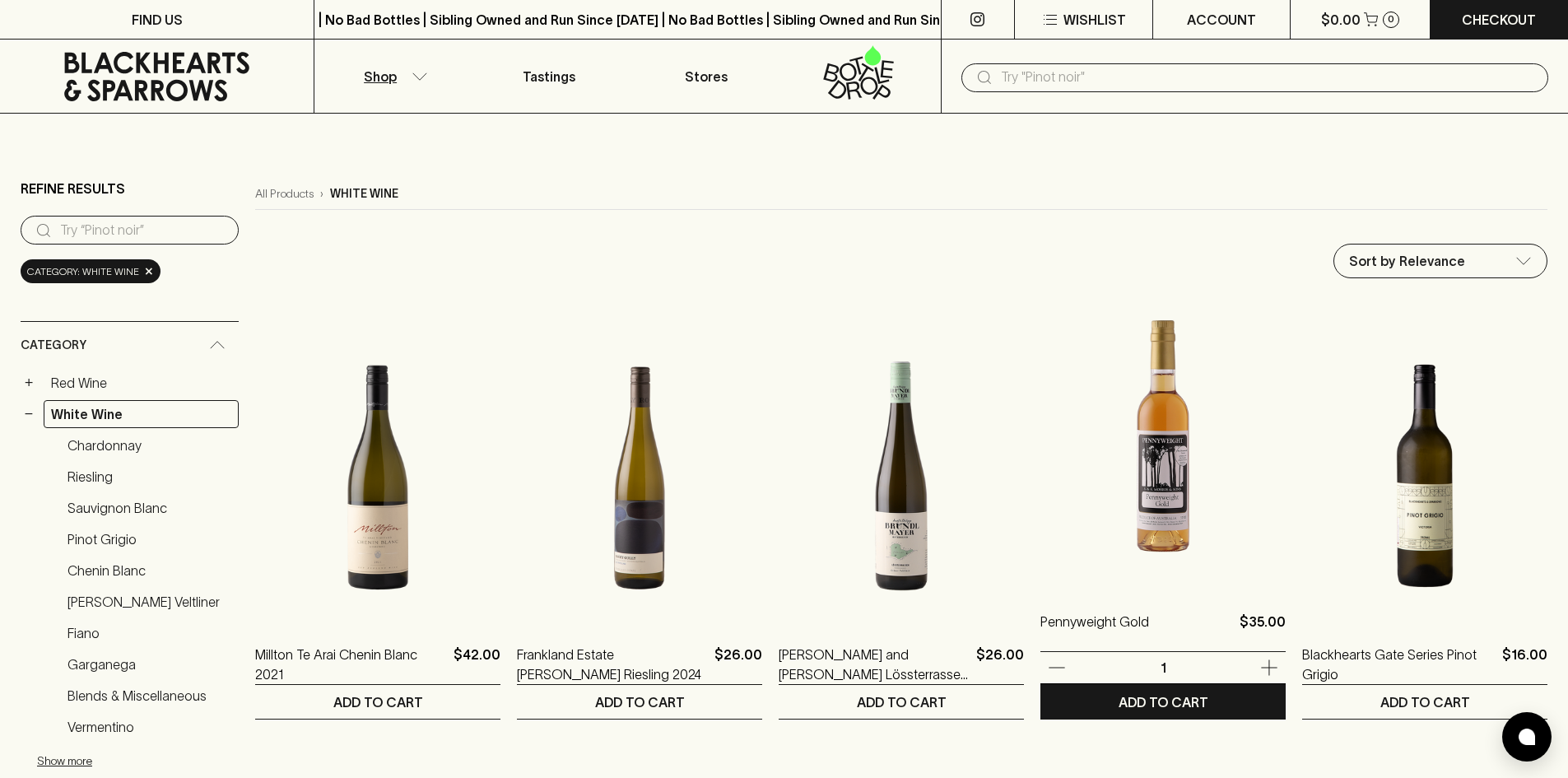
click at [1127, 482] on img at bounding box center [1162, 443] width 245 height 288
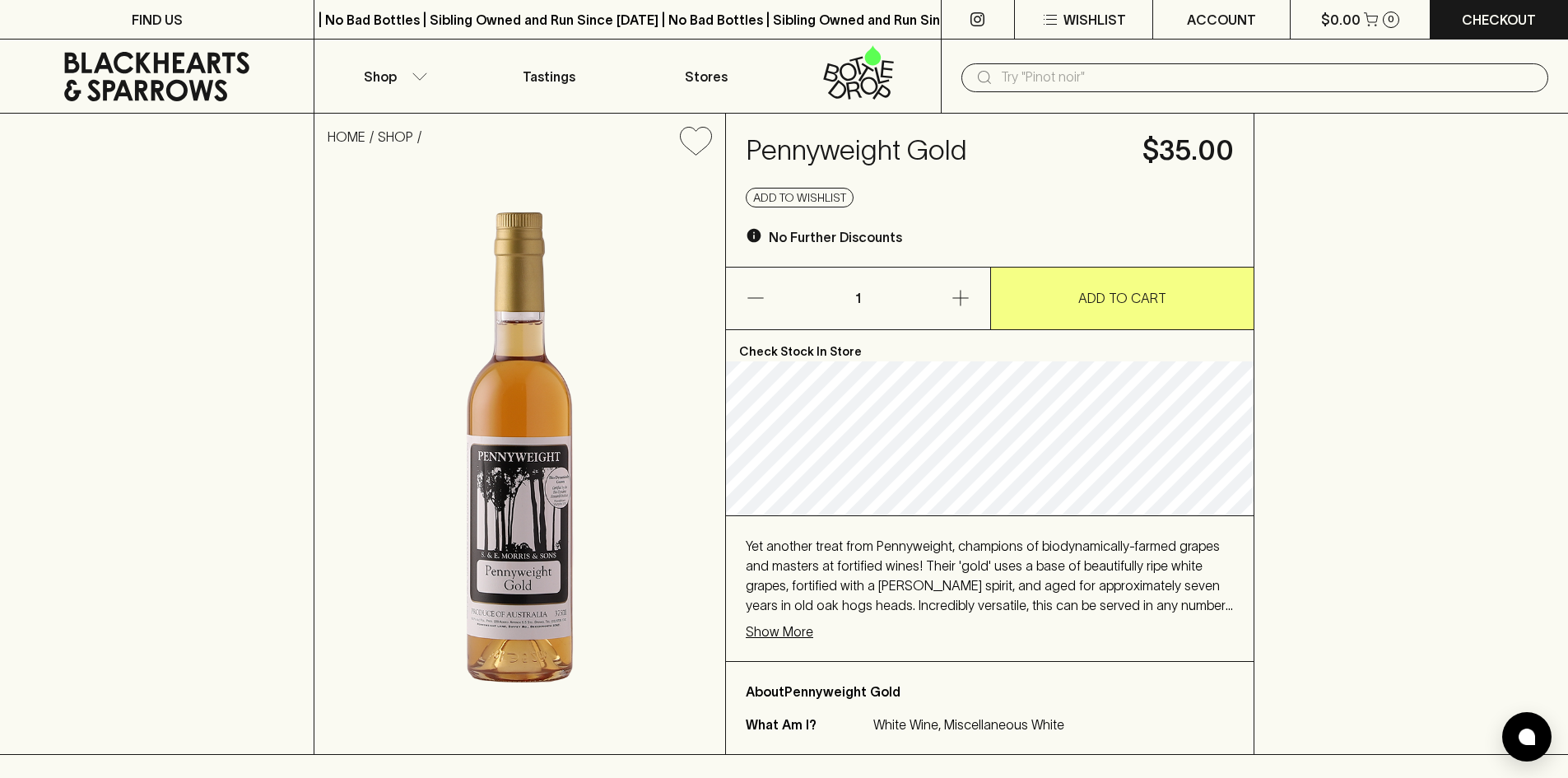
click at [926, 285] on button "button" at bounding box center [932, 298] width 112 height 62
click at [805, 278] on button "button" at bounding box center [782, 298] width 112 height 62
click at [899, 301] on button "button" at bounding box center [932, 298] width 112 height 62
click at [342, 143] on link "HOME" at bounding box center [347, 136] width 38 height 15
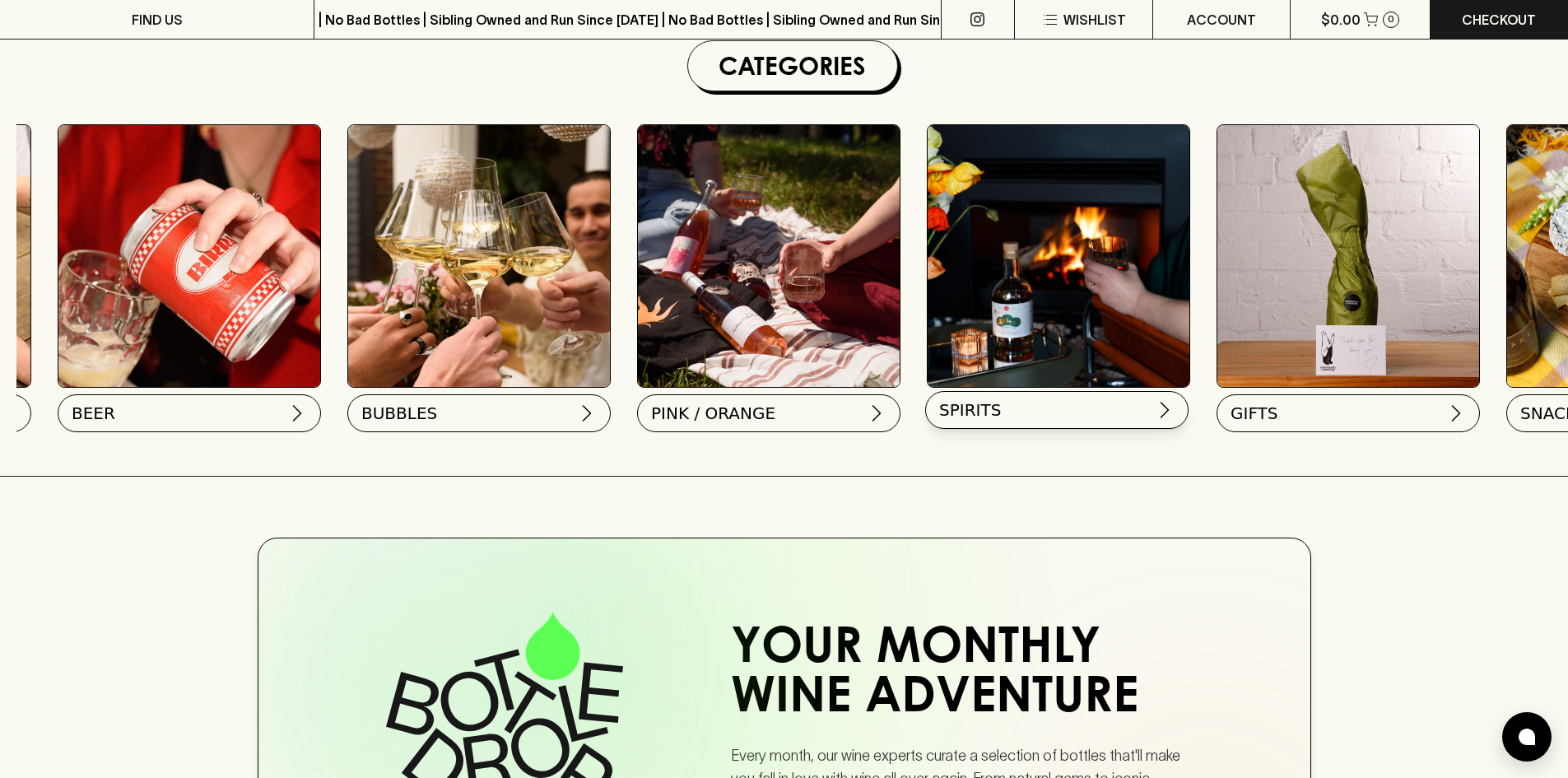
scroll to position [0, 548]
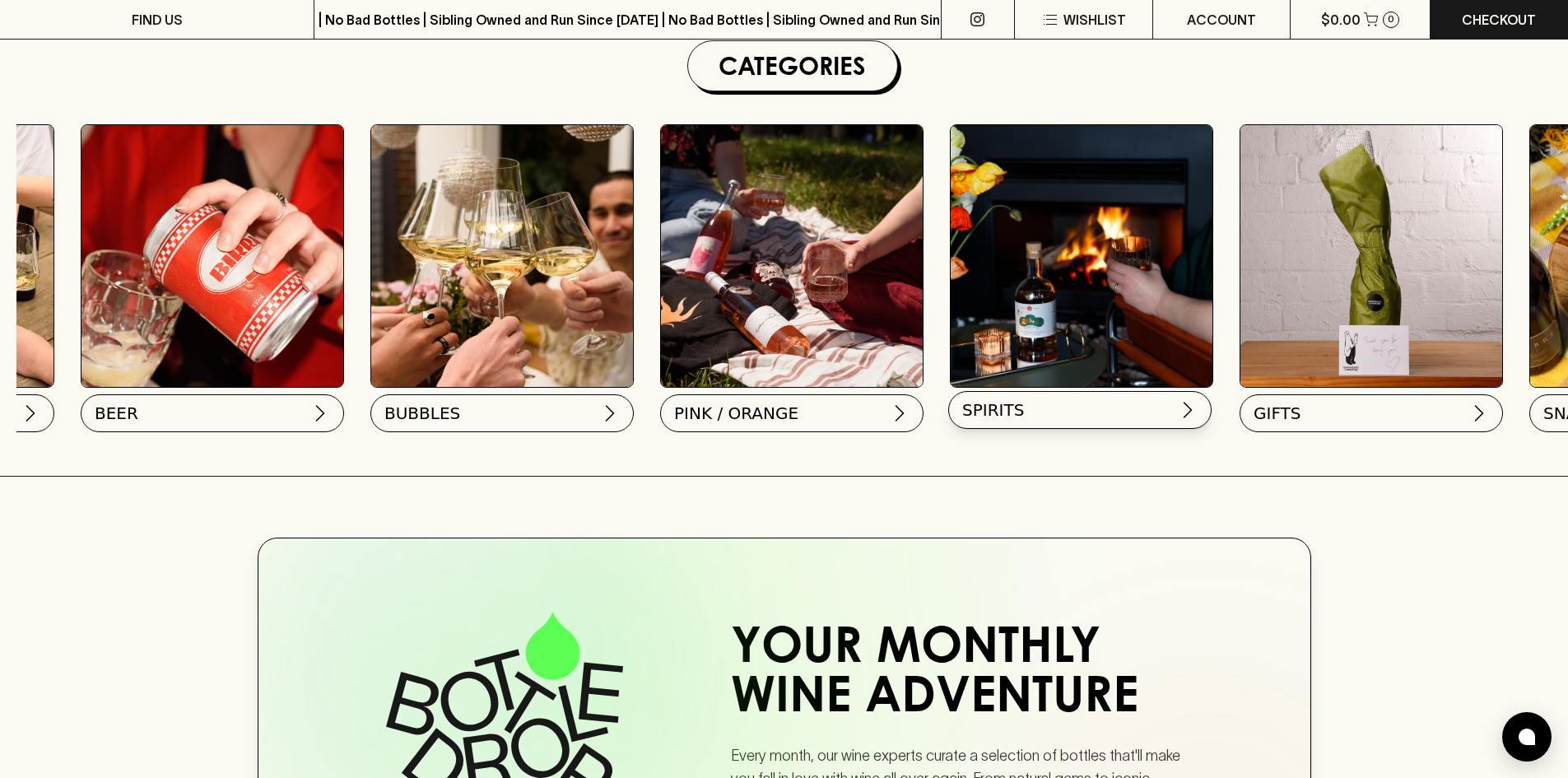
click at [990, 413] on span "SPIRITS" at bounding box center [993, 409] width 62 height 23
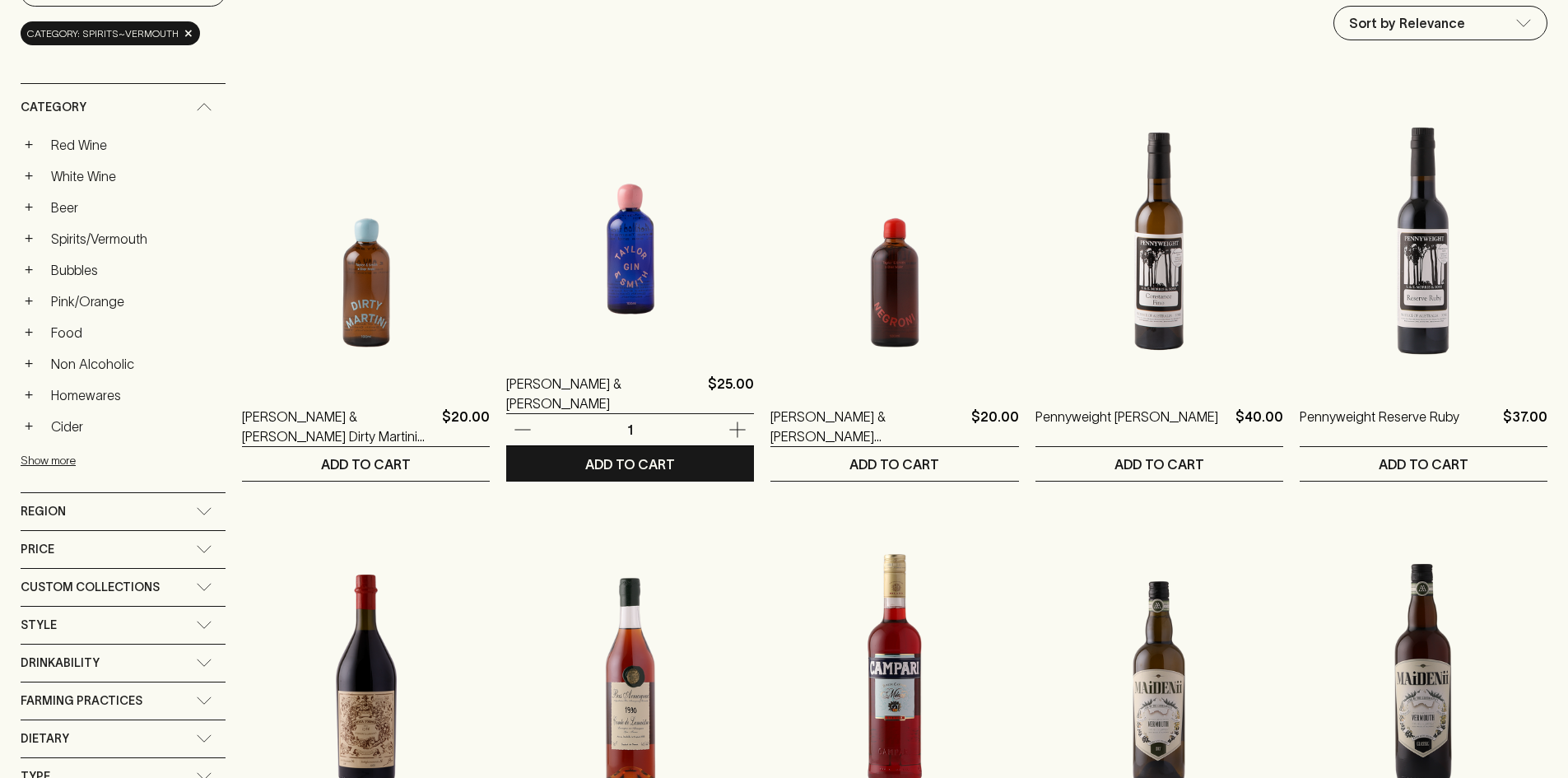
scroll to position [247, 0]
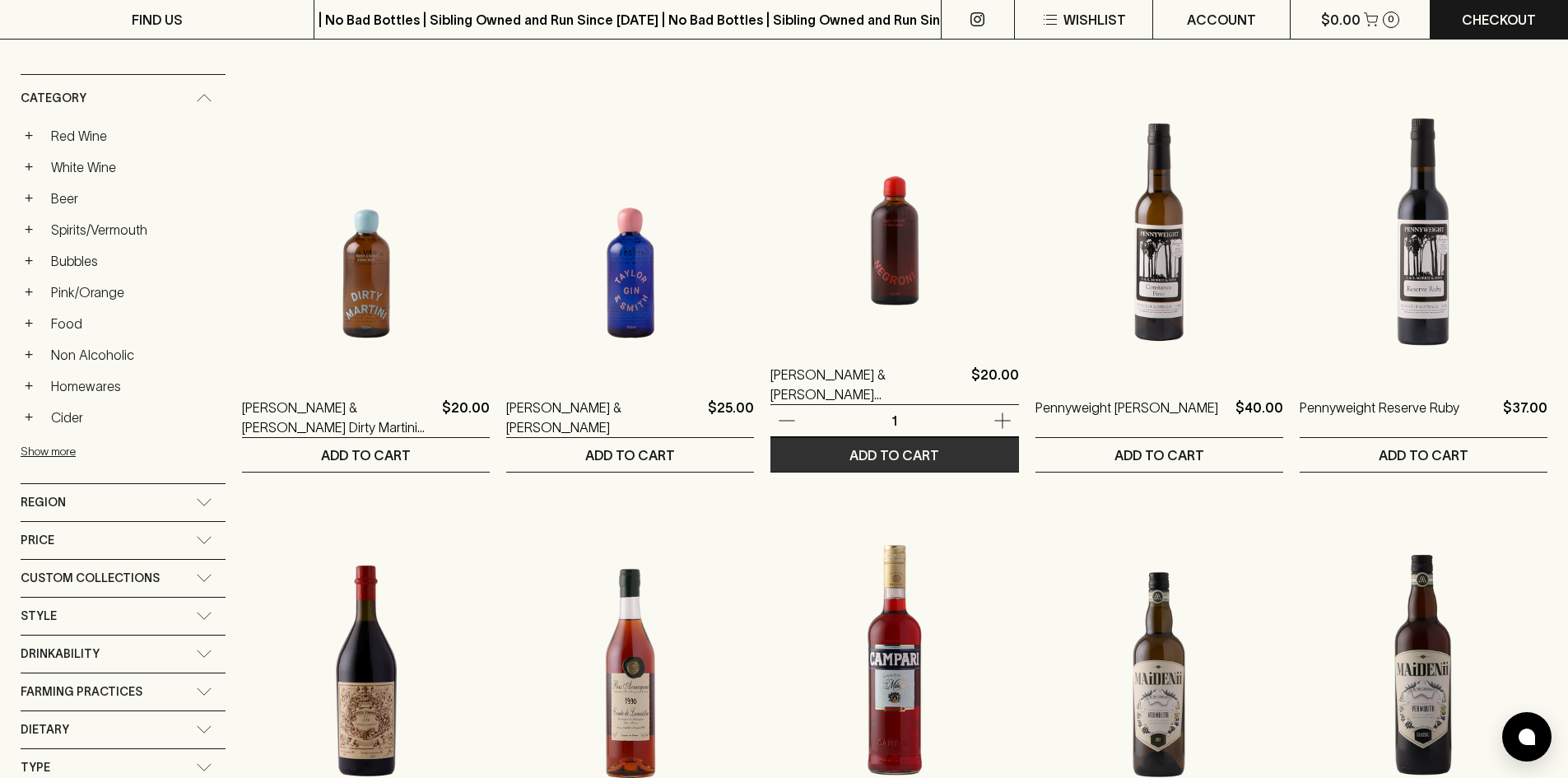
click at [852, 451] on p "ADD TO CART" at bounding box center [894, 455] width 89 height 20
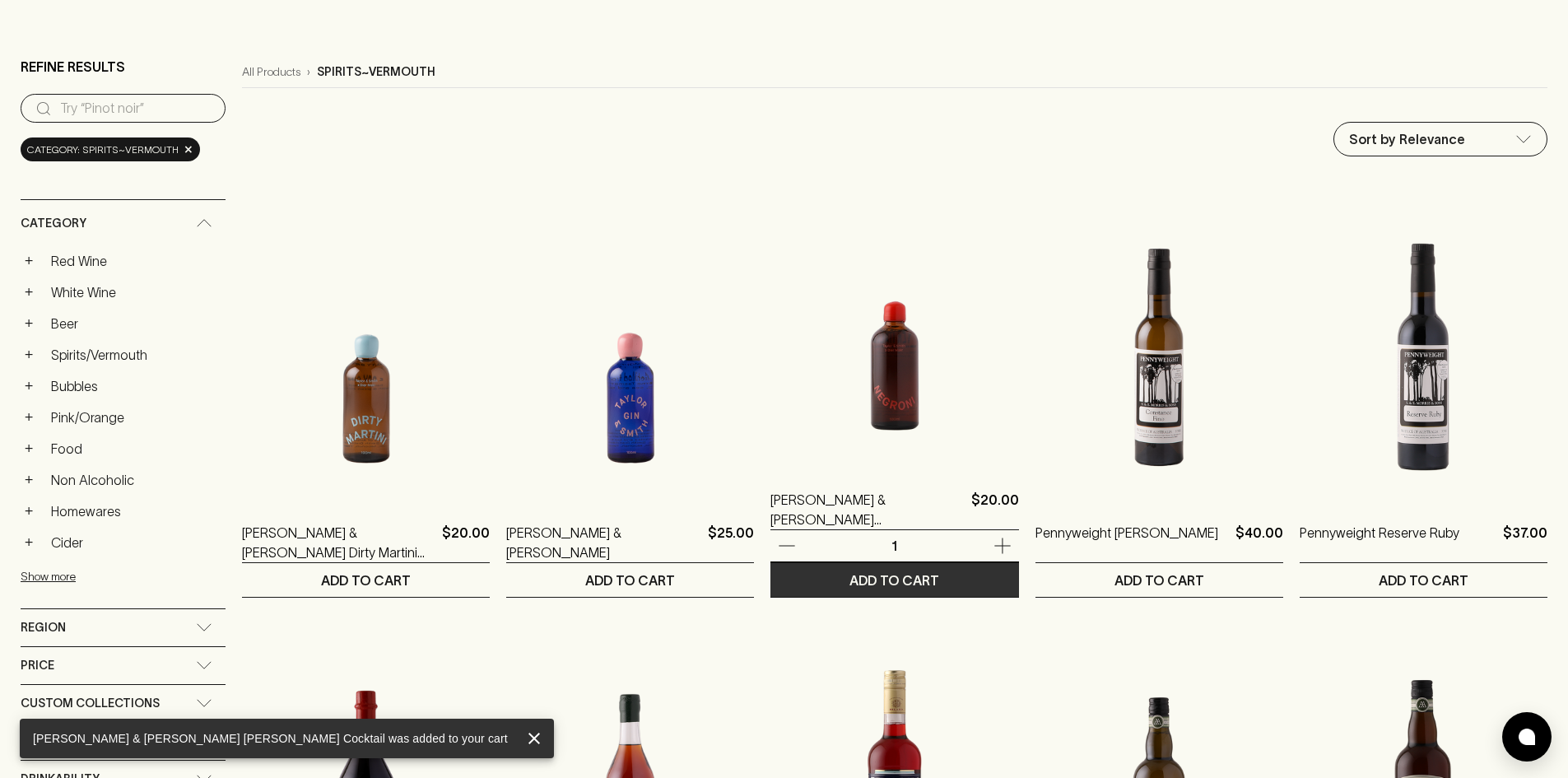
scroll to position [0, 0]
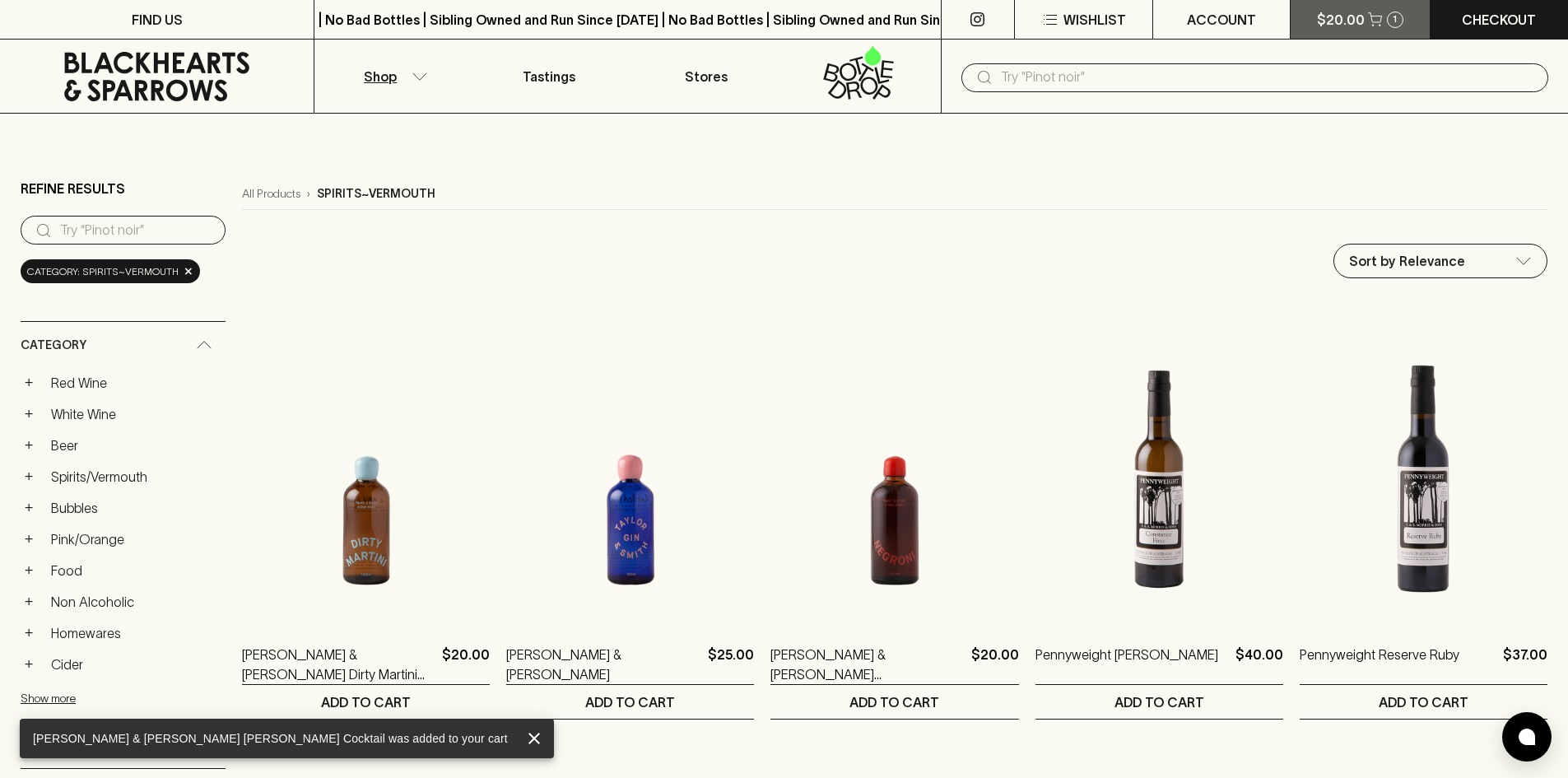
click at [1325, 26] on p "$20.00" at bounding box center [1341, 20] width 48 height 20
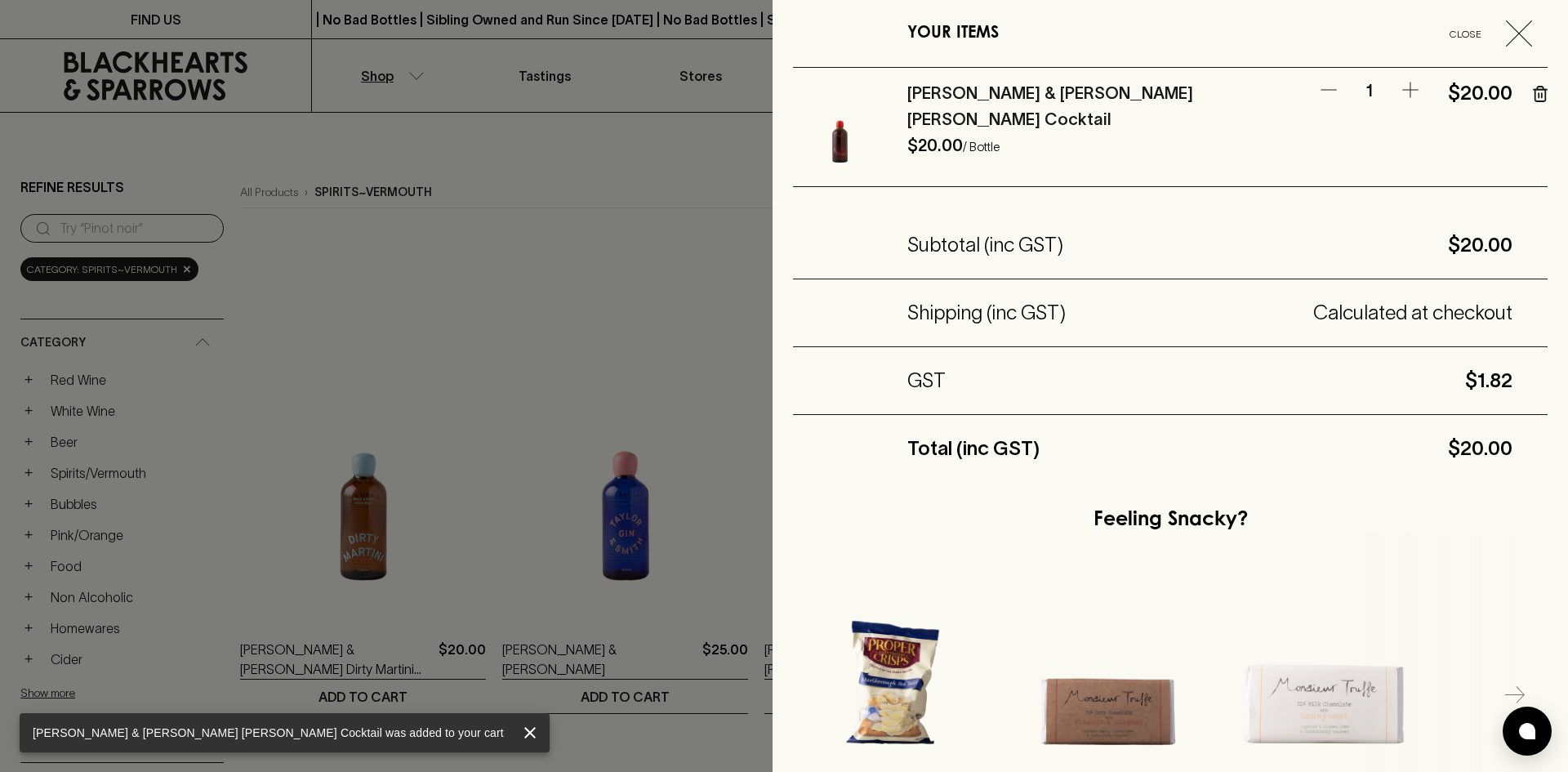
click at [1533, 98] on icon "button" at bounding box center [1539, 94] width 15 height 17
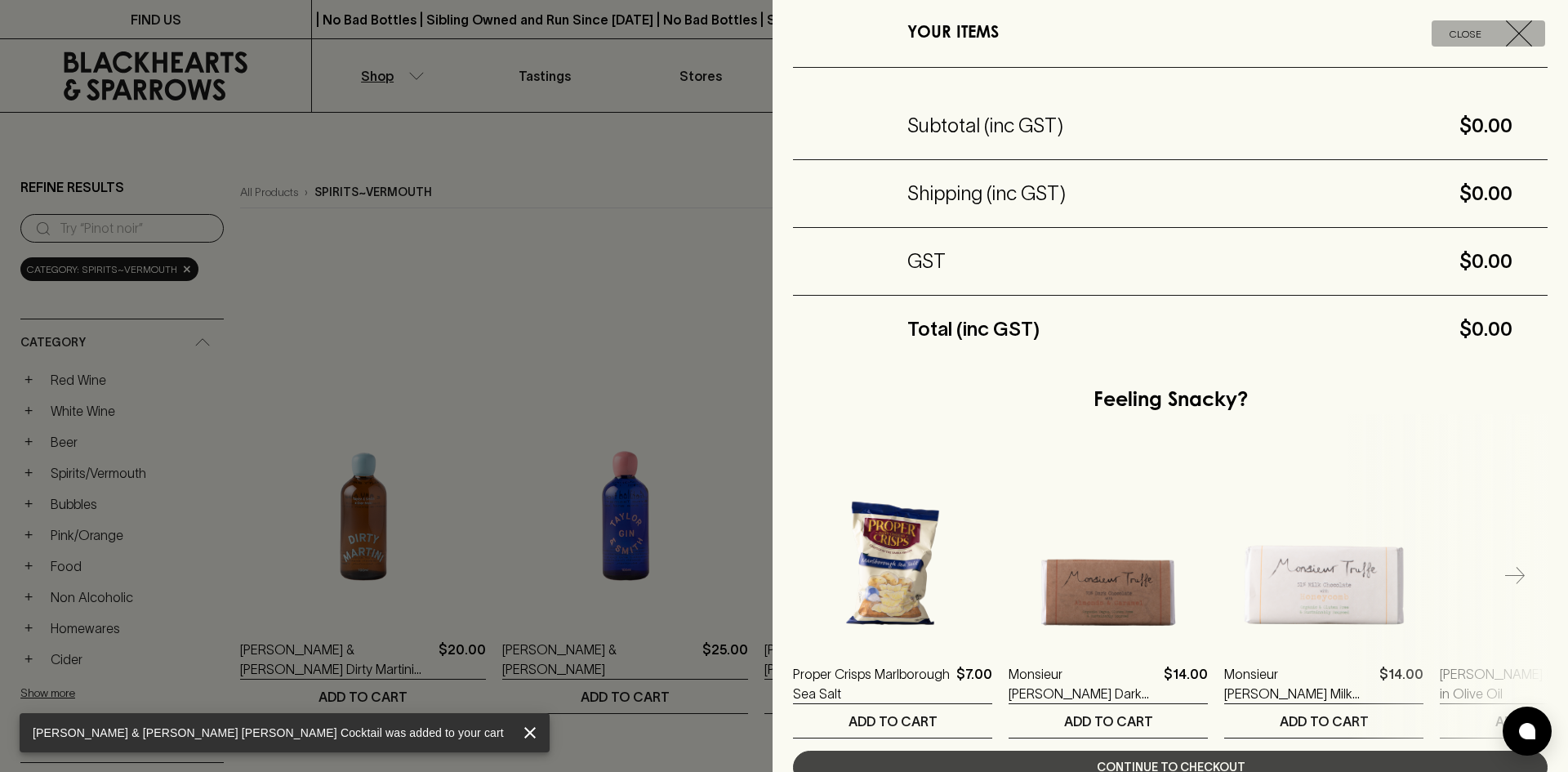
click at [1506, 39] on icon "button" at bounding box center [1519, 34] width 27 height 27
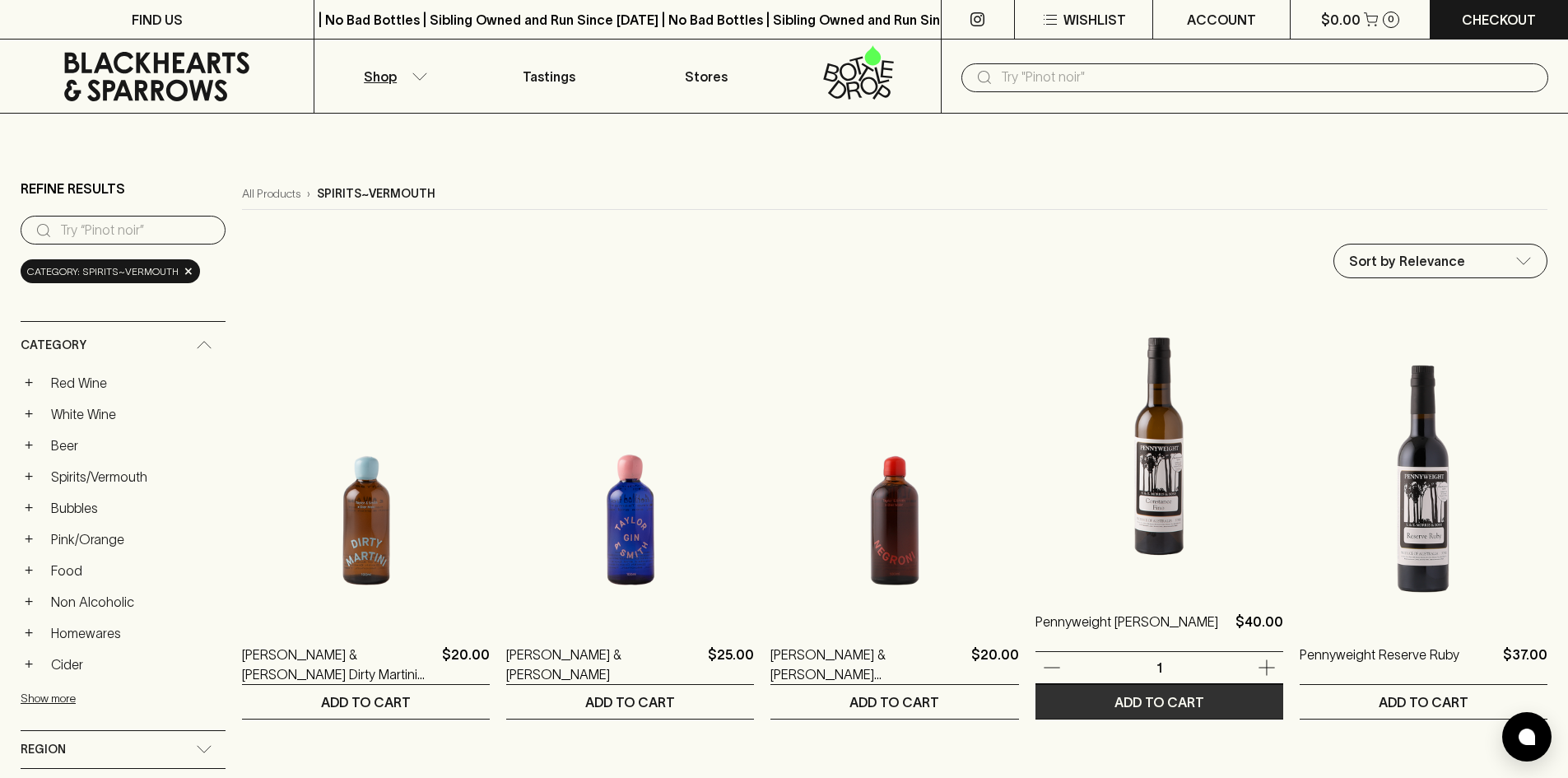
click at [1166, 706] on p "ADD TO CART" at bounding box center [1159, 702] width 89 height 20
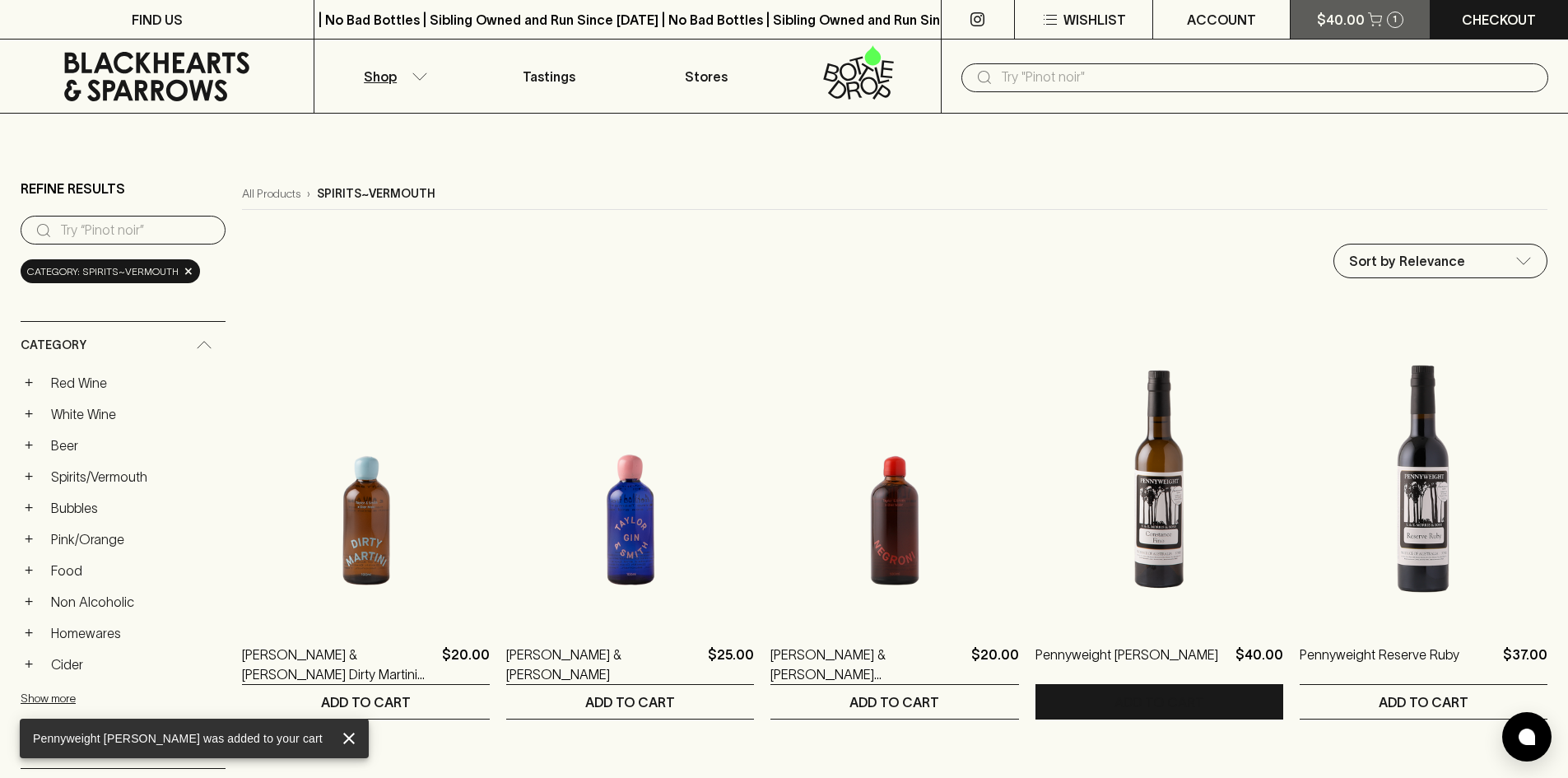
click at [1356, 27] on p "$40.00" at bounding box center [1341, 20] width 48 height 20
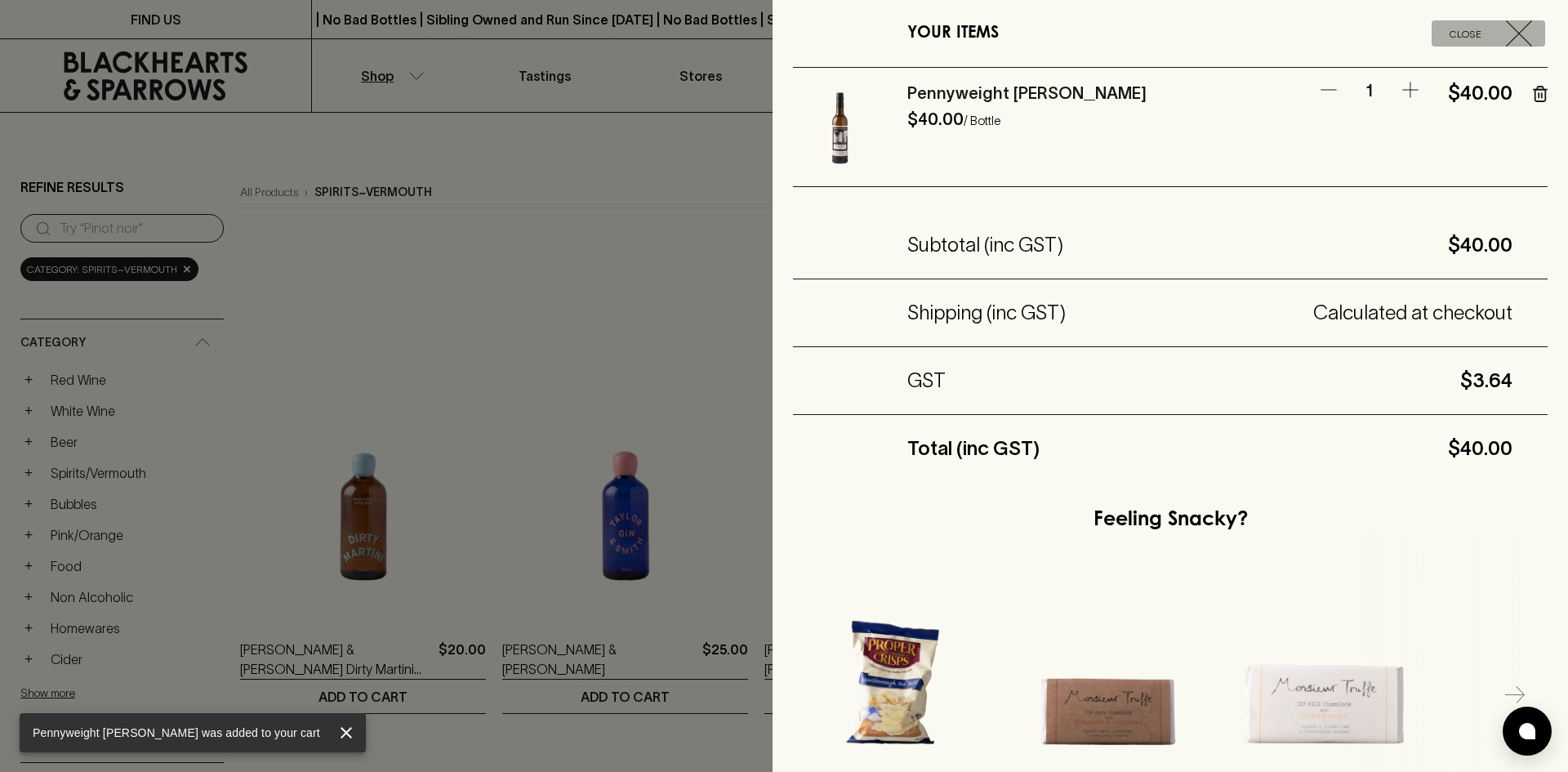
click at [1458, 35] on span "Close" at bounding box center [1466, 34] width 68 height 17
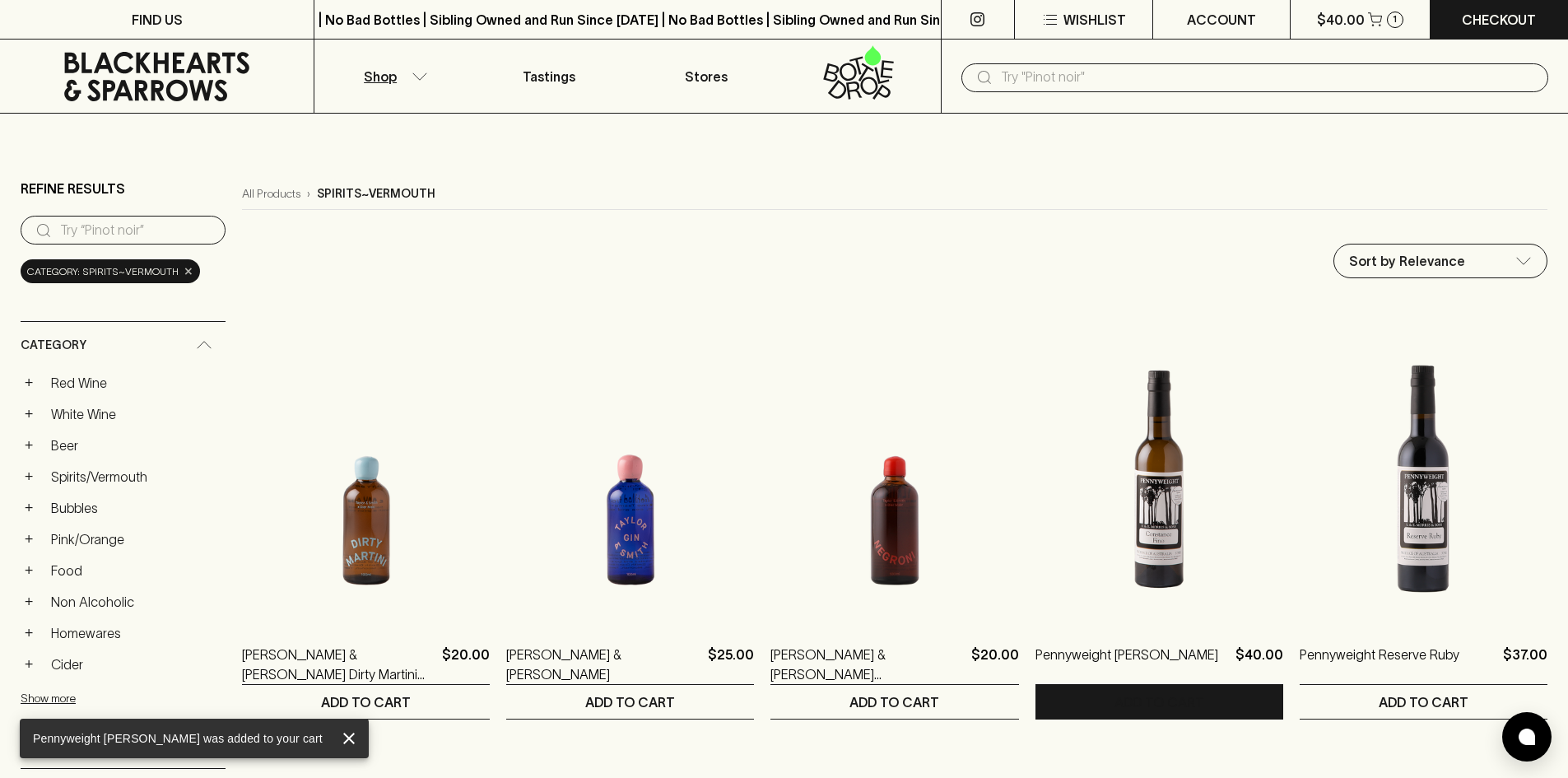
click at [184, 274] on span "×" at bounding box center [189, 270] width 10 height 17
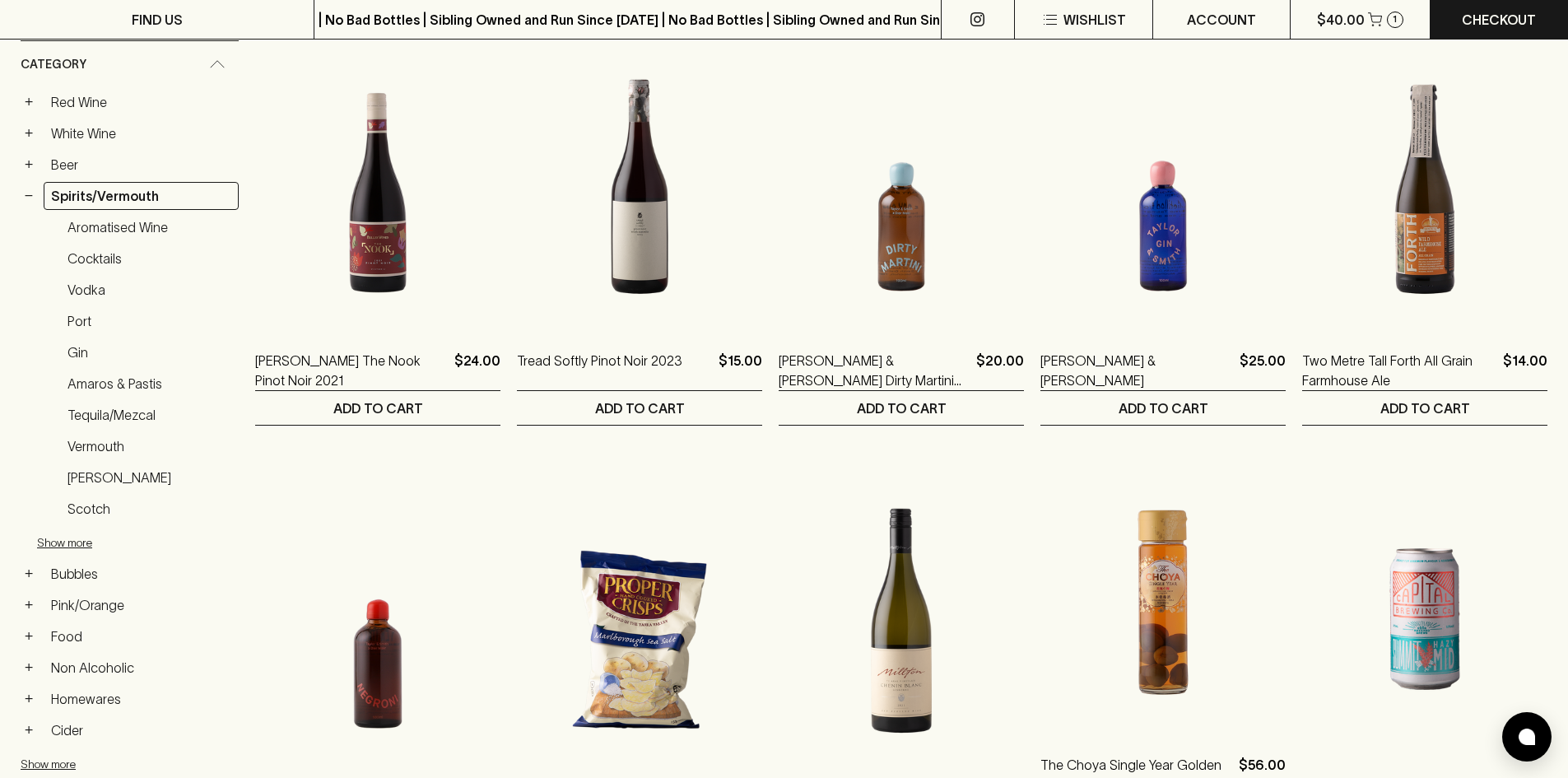
scroll to position [494, 0]
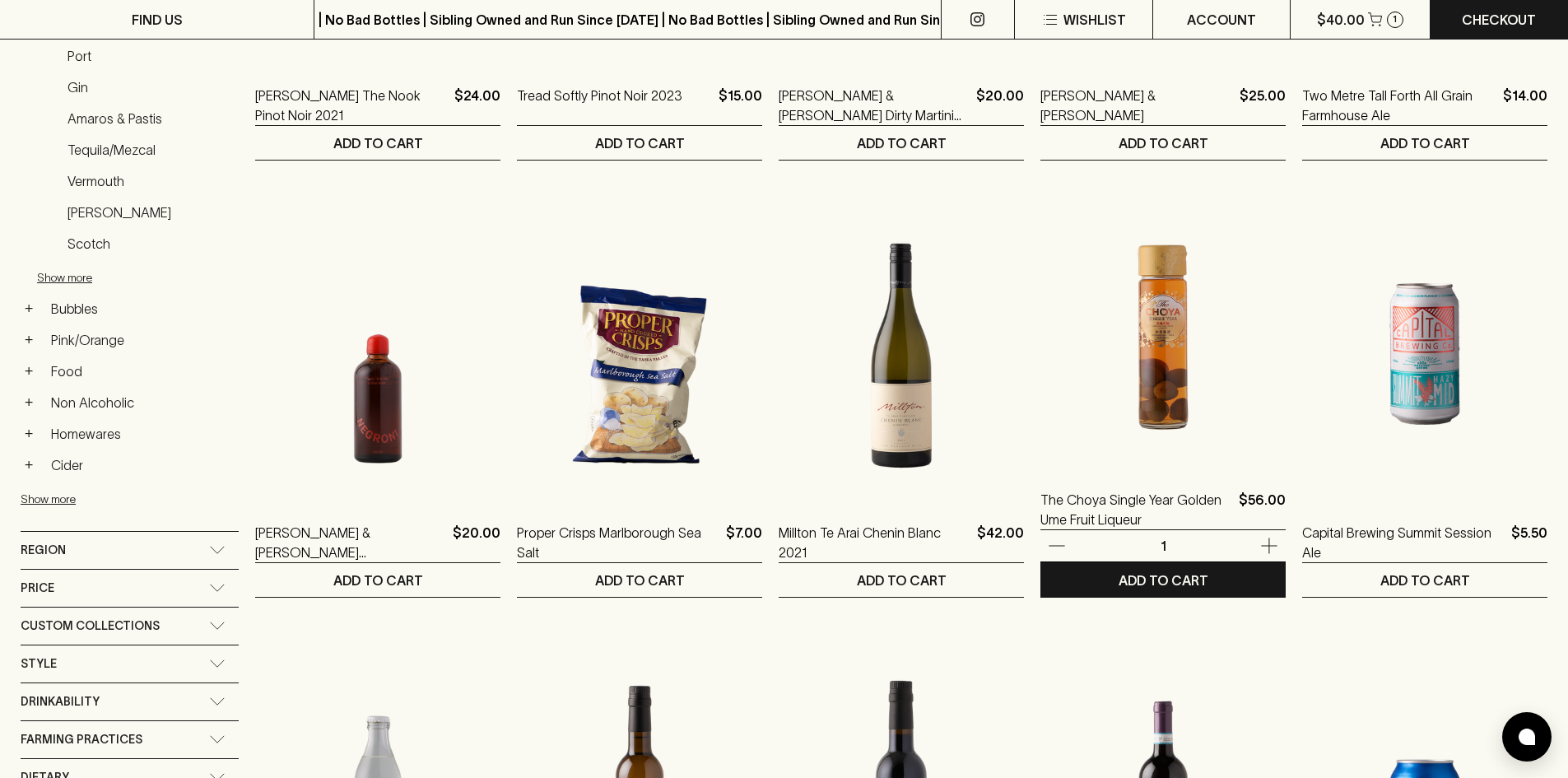
click at [1203, 370] on img at bounding box center [1162, 321] width 245 height 288
